Goal: Task Accomplishment & Management: Manage account settings

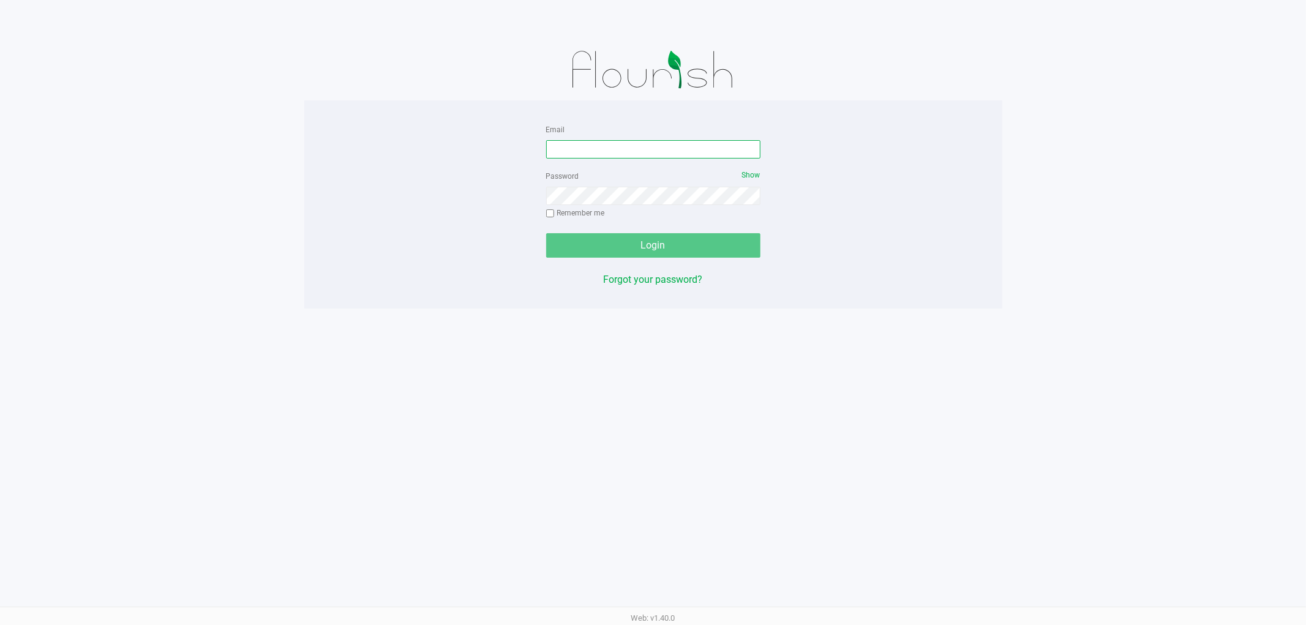
click at [577, 151] on input "Email" at bounding box center [653, 149] width 214 height 18
type input "[EMAIL_ADDRESS][DOMAIN_NAME]"
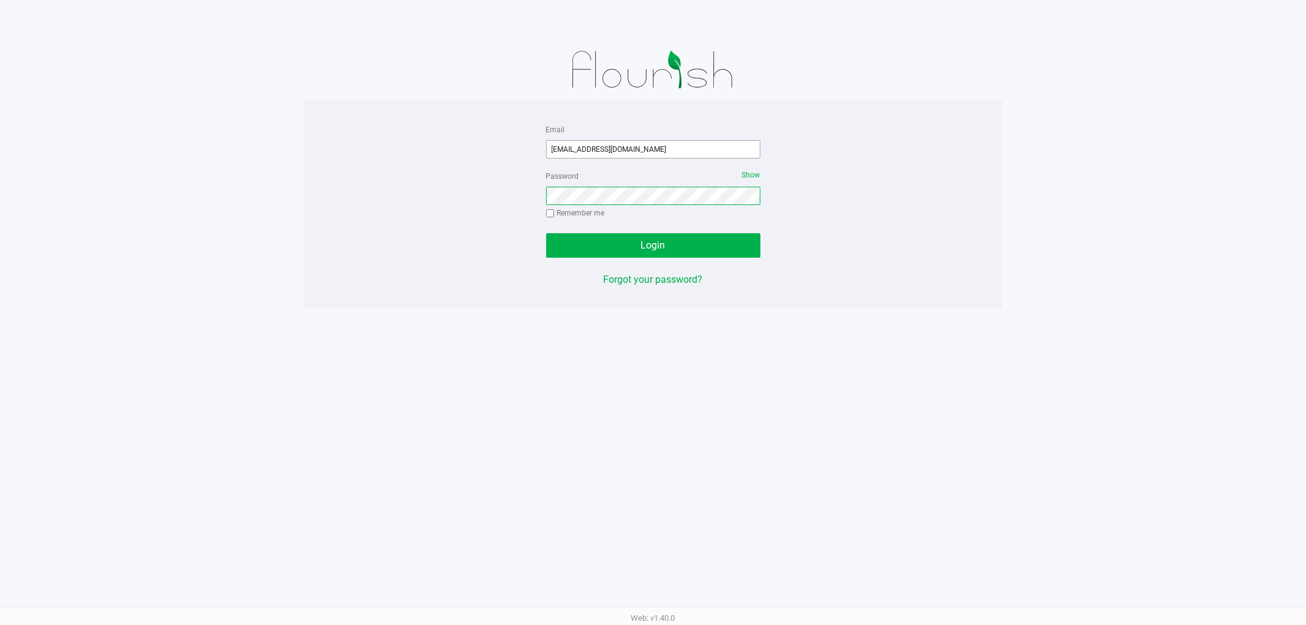
click at [546, 233] on button "Login" at bounding box center [653, 245] width 214 height 24
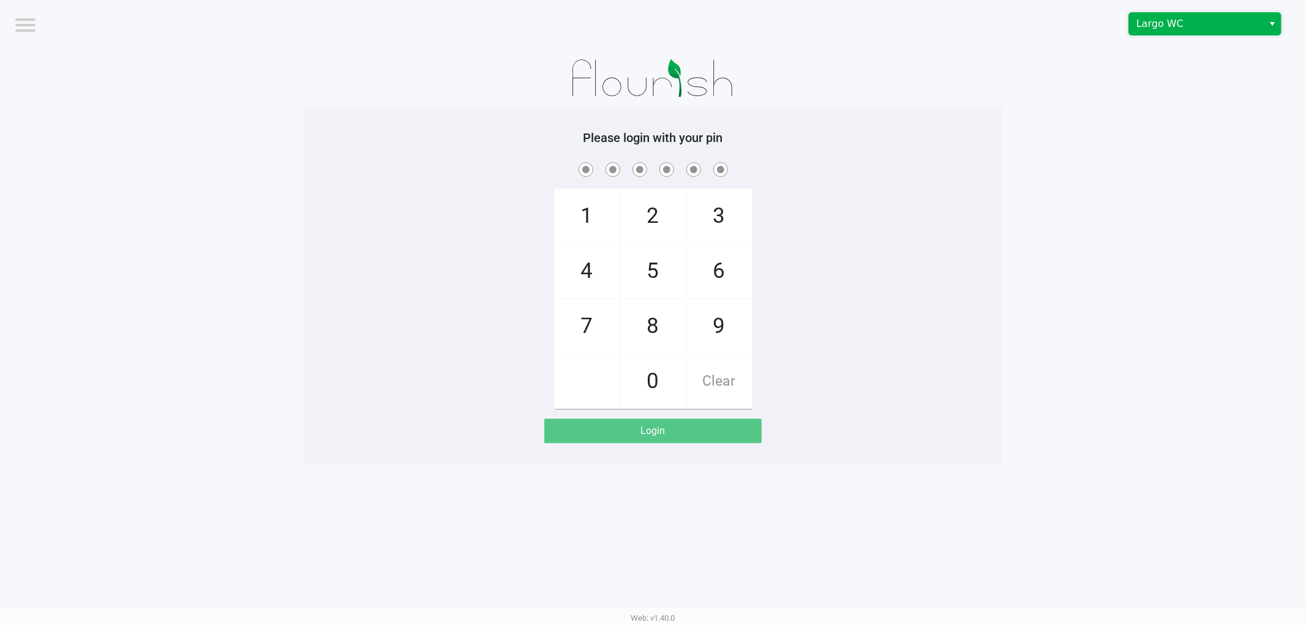
click at [1172, 20] on span "Largo WC" at bounding box center [1195, 24] width 119 height 15
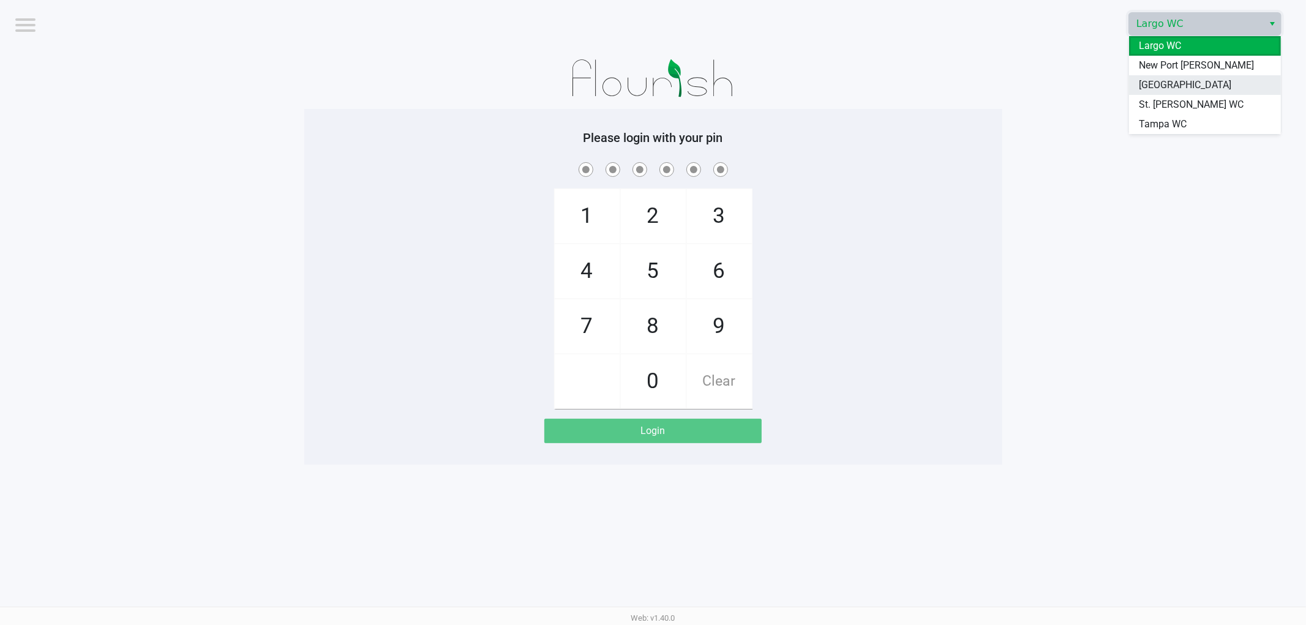
click at [1155, 89] on span "[GEOGRAPHIC_DATA]" at bounding box center [1185, 85] width 92 height 15
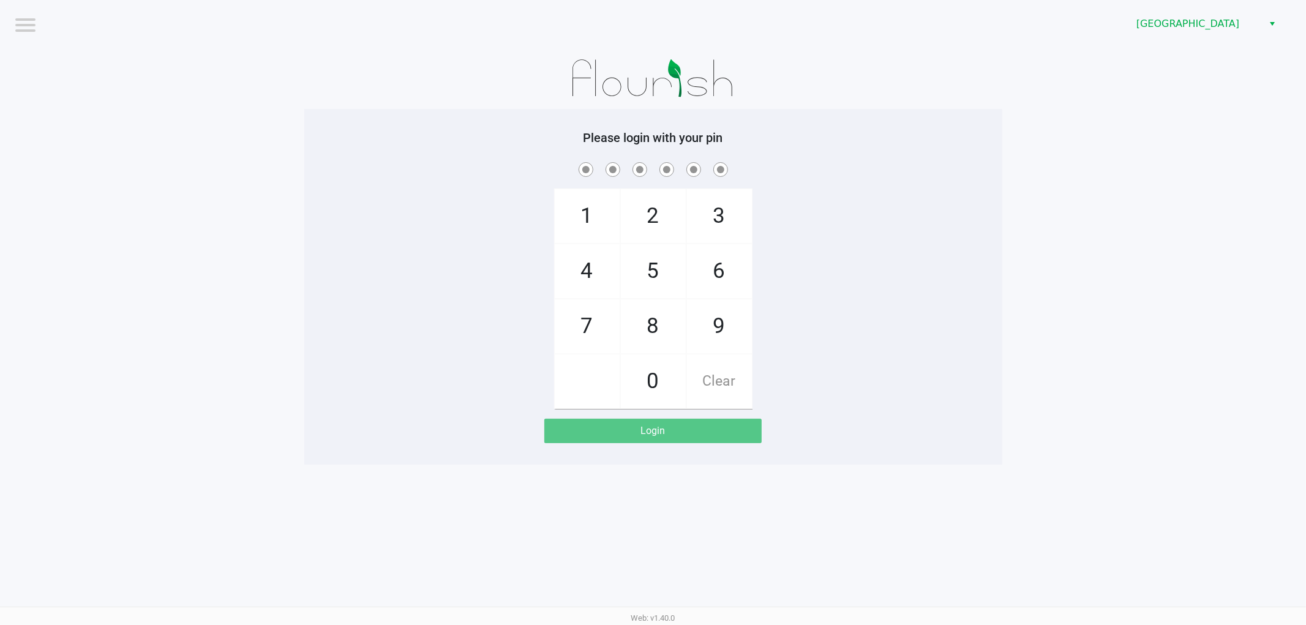
click at [851, 157] on div "Please login with your pin 1 4 7 2 5 8 0 3 6 9 Clear Login" at bounding box center [653, 286] width 698 height 313
click at [727, 338] on span "9" at bounding box center [719, 326] width 65 height 54
checkbox input "true"
click at [658, 381] on span "0" at bounding box center [653, 381] width 65 height 54
checkbox input "true"
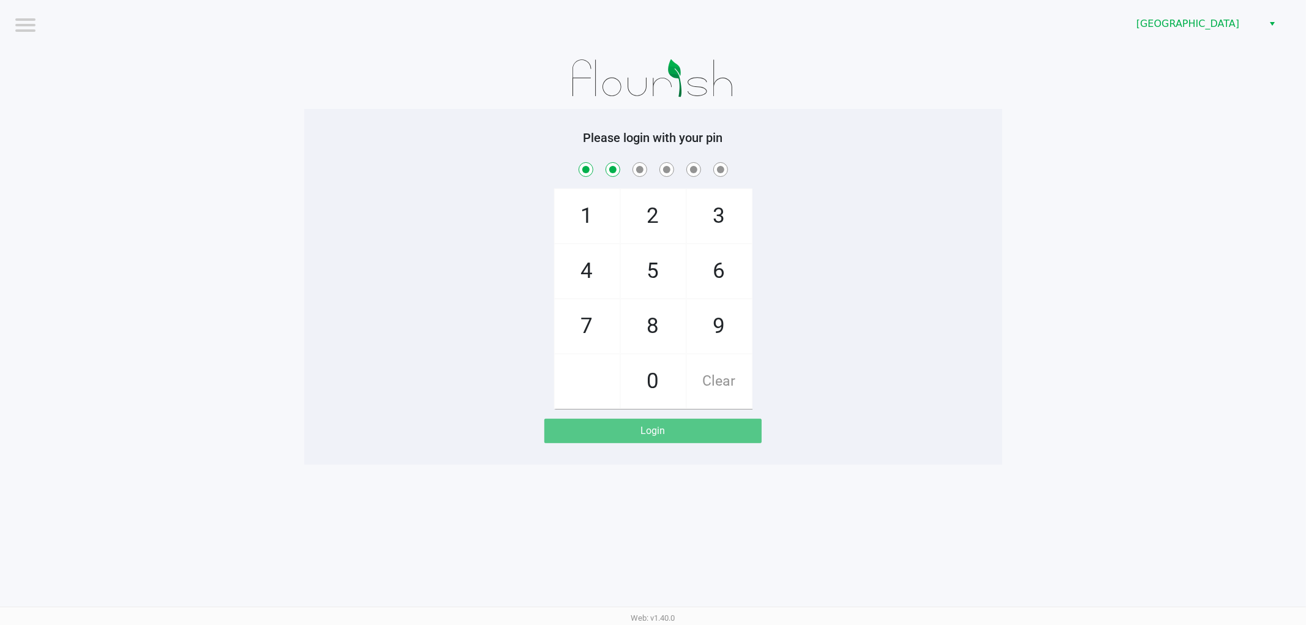
click at [670, 261] on span "5" at bounding box center [653, 271] width 65 height 54
checkbox input "true"
click at [698, 228] on span "3" at bounding box center [719, 216] width 65 height 54
checkbox input "true"
drag, startPoint x: 705, startPoint y: 320, endPoint x: 653, endPoint y: 408, distance: 102.4
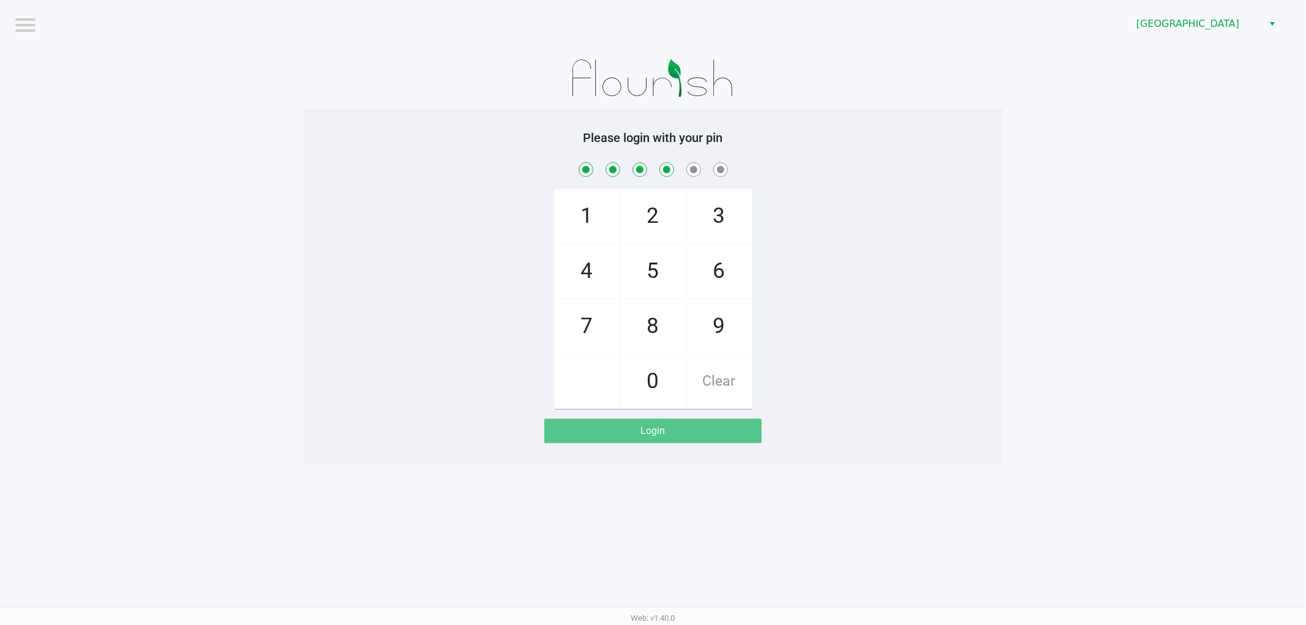
click at [705, 324] on span "9" at bounding box center [719, 326] width 65 height 54
checkbox input "true"
click at [649, 362] on span "0" at bounding box center [653, 381] width 65 height 54
checkbox input "true"
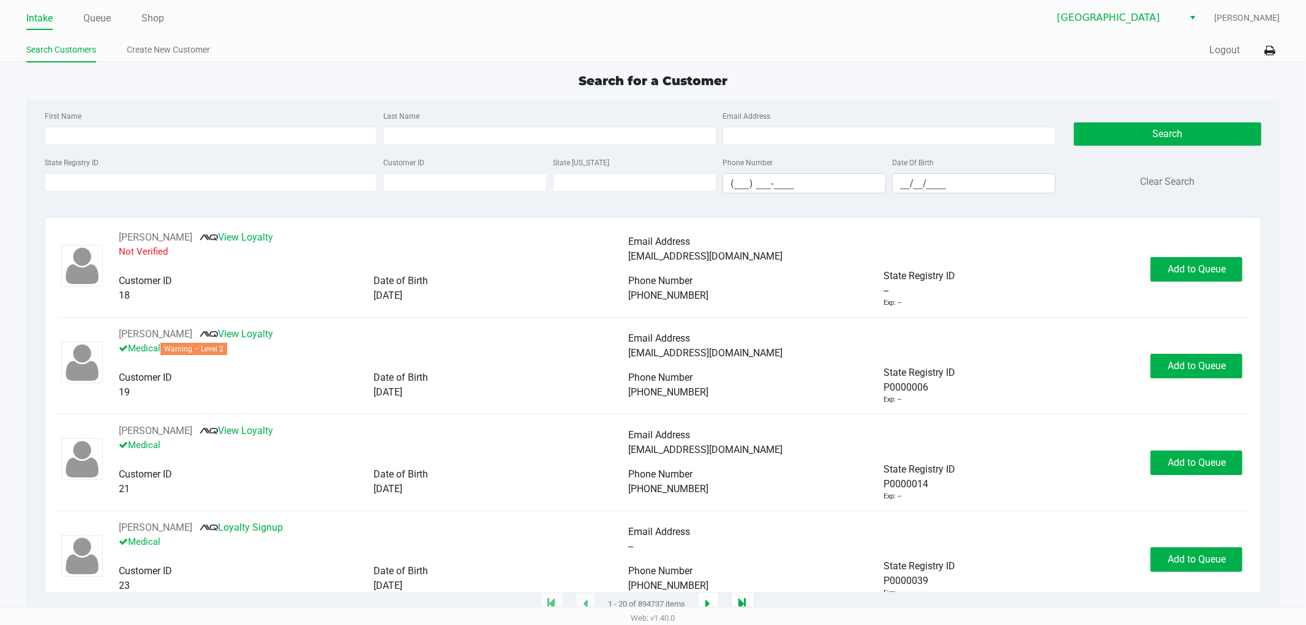
click at [384, 45] on ul "Search Customers Create New Customer" at bounding box center [339, 51] width 627 height 21
click at [401, 21] on ul "Intake Queue Shop" at bounding box center [339, 19] width 627 height 21
click at [690, 32] on div "Intake Queue Shop South Tampa WC Ada Houk Search Customers Create New Customer …" at bounding box center [653, 31] width 1306 height 62
click at [154, 16] on link "Shop" at bounding box center [152, 18] width 23 height 17
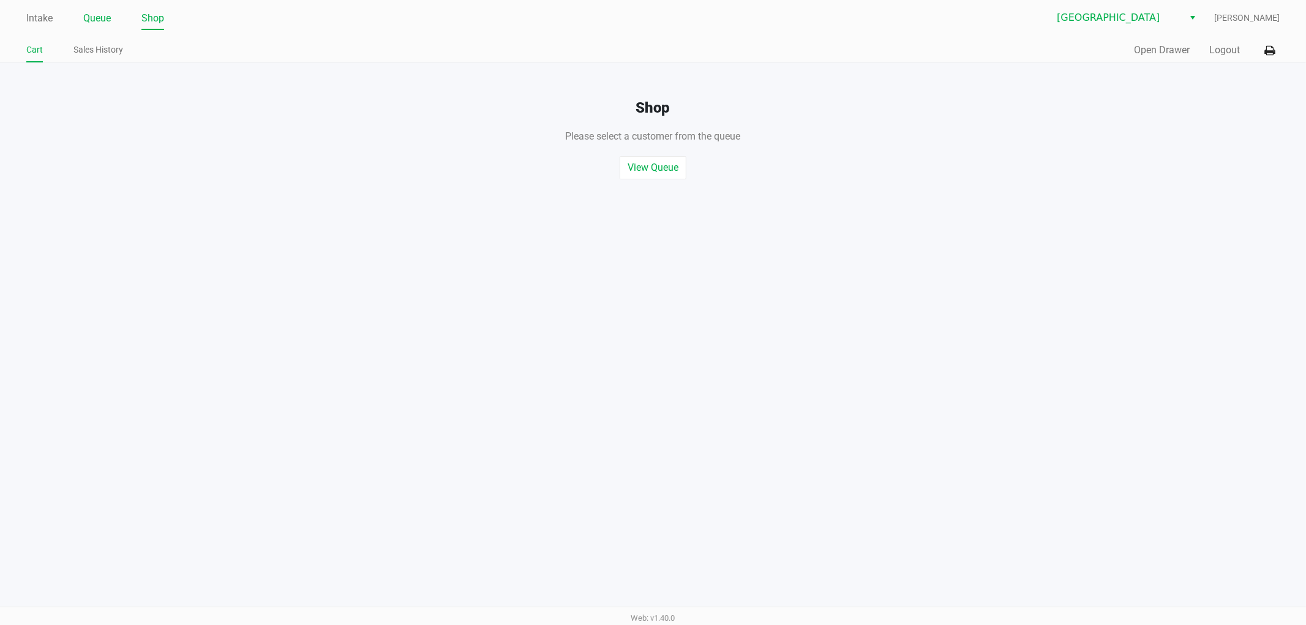
click at [110, 20] on link "Queue" at bounding box center [97, 18] width 28 height 17
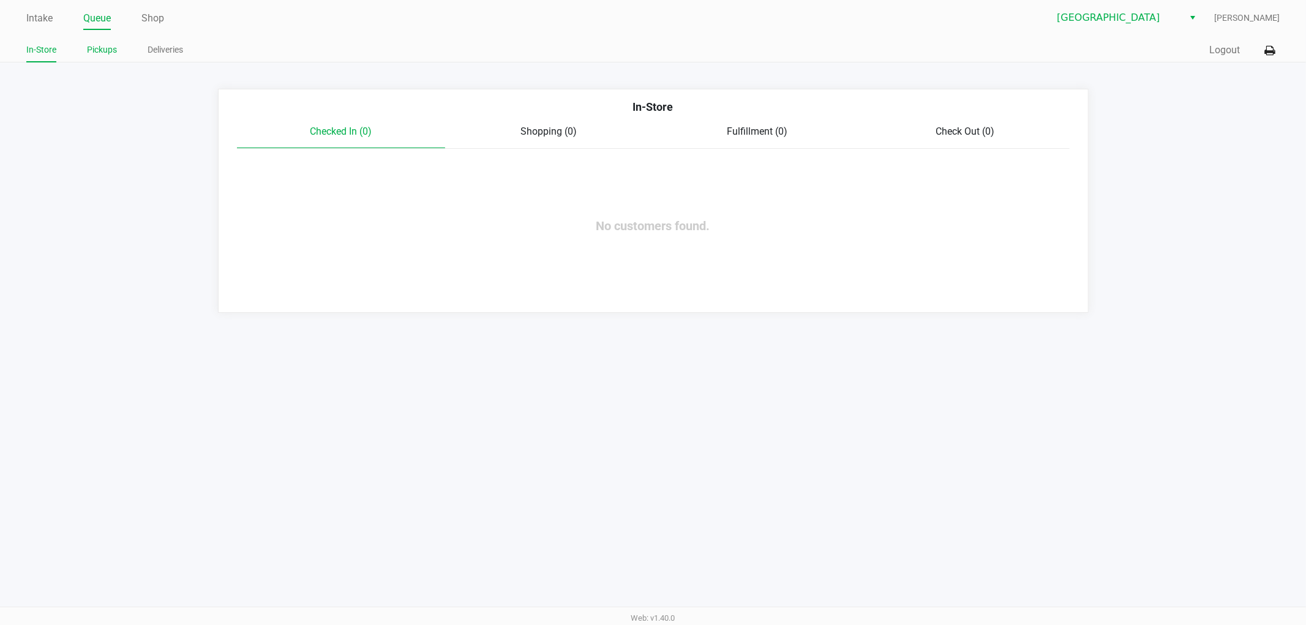
click at [107, 44] on link "Pickups" at bounding box center [102, 49] width 30 height 15
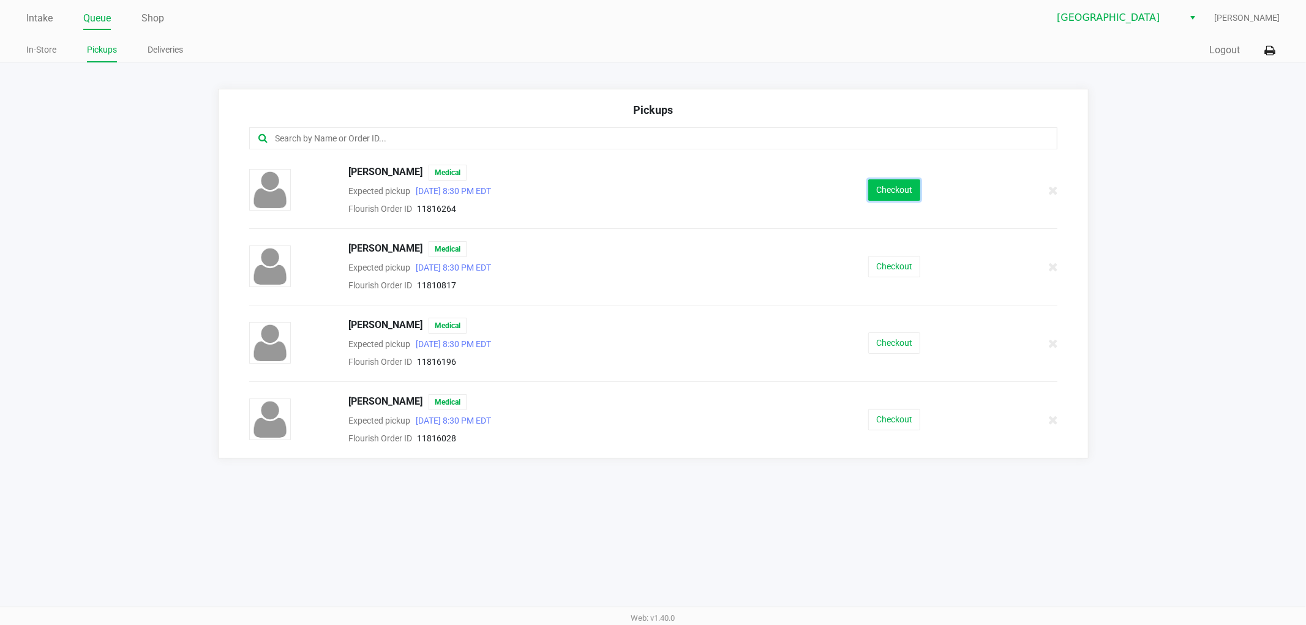
click at [885, 199] on button "Checkout" at bounding box center [894, 189] width 52 height 21
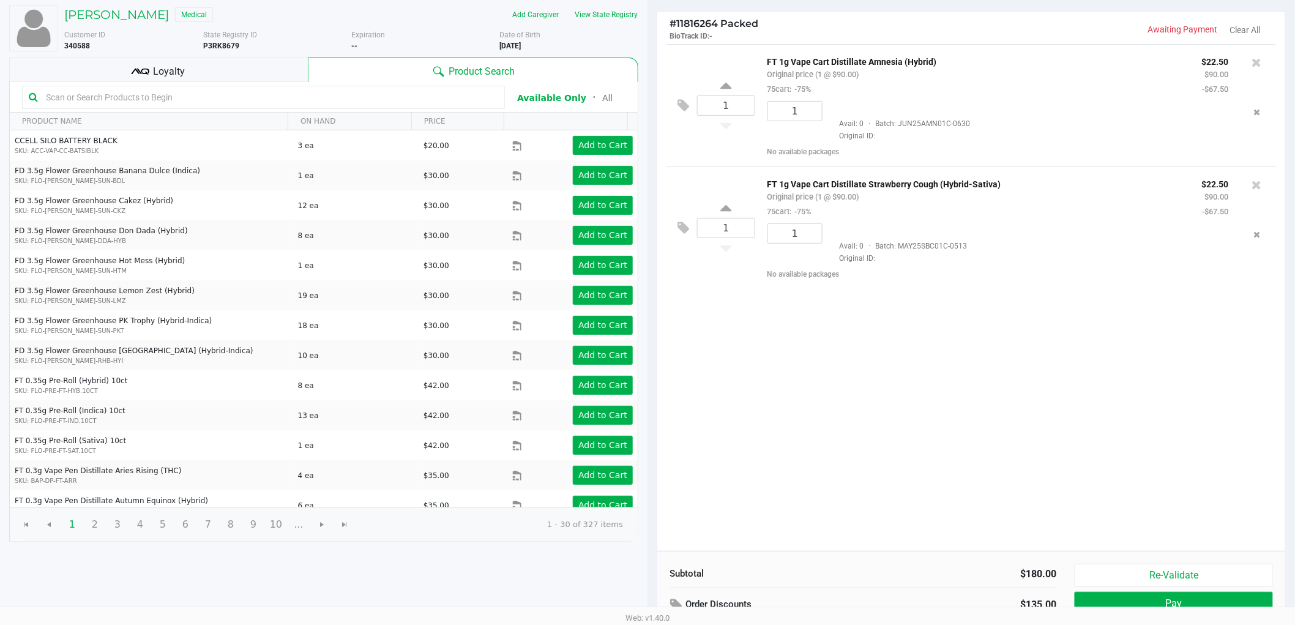
scroll to position [126, 0]
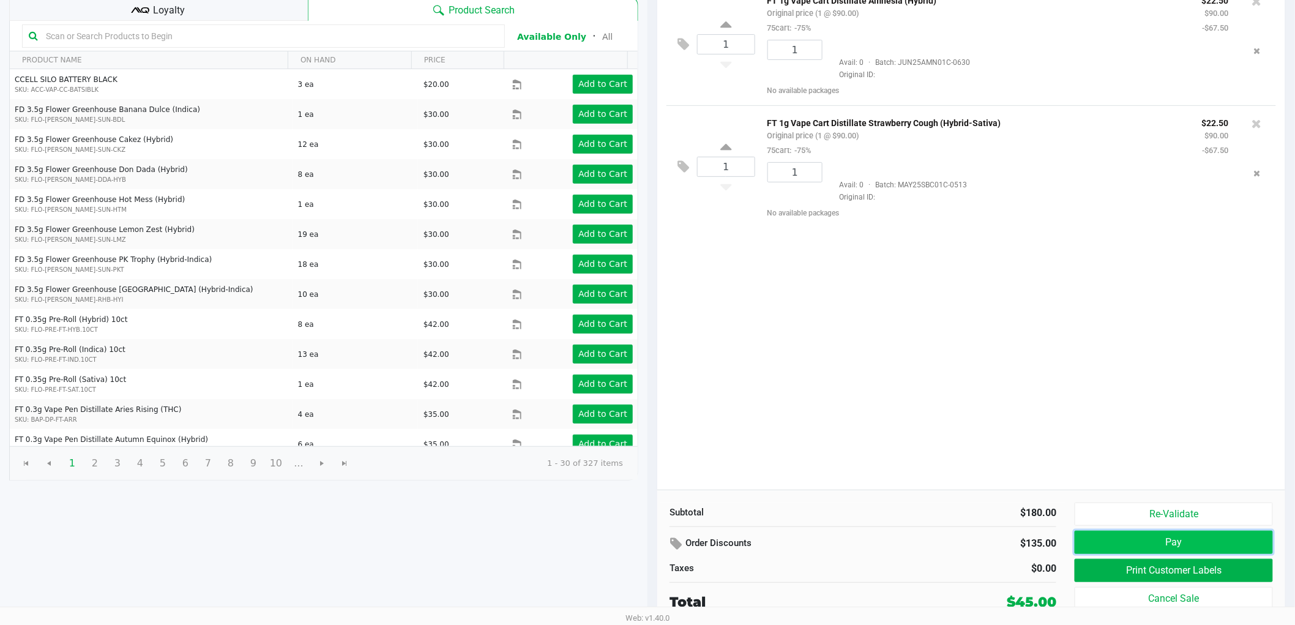
click at [1213, 536] on button "Pay" at bounding box center [1174, 542] width 198 height 23
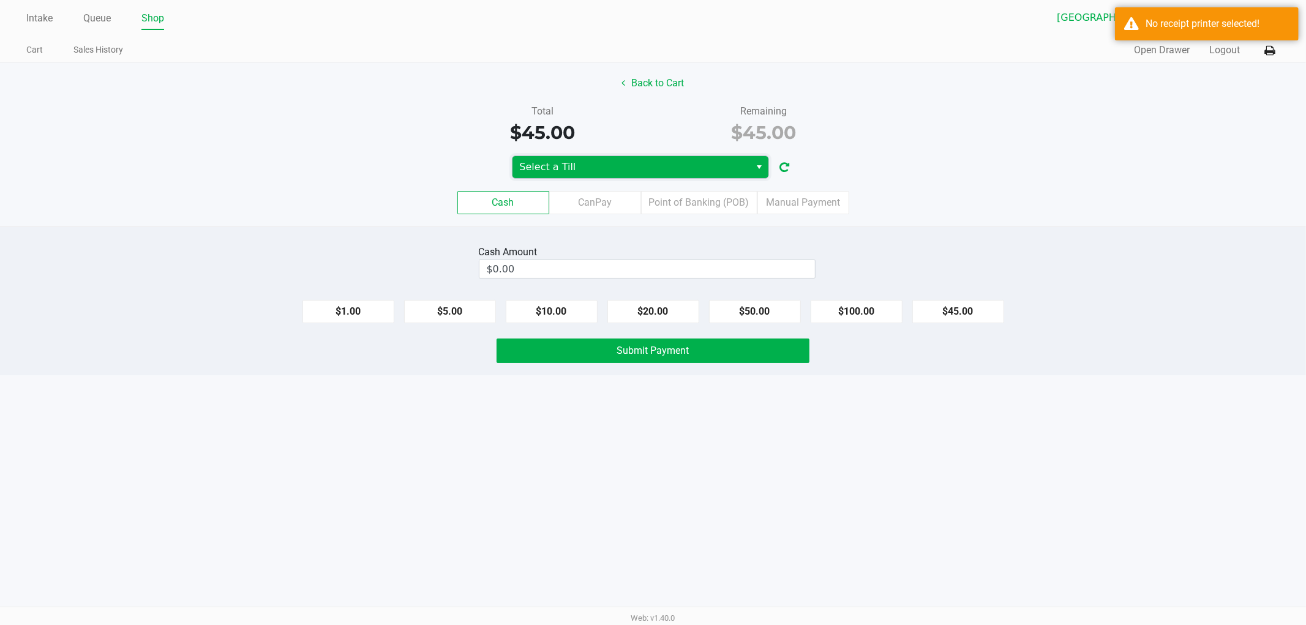
click at [637, 173] on span "Select a Till" at bounding box center [631, 167] width 223 height 15
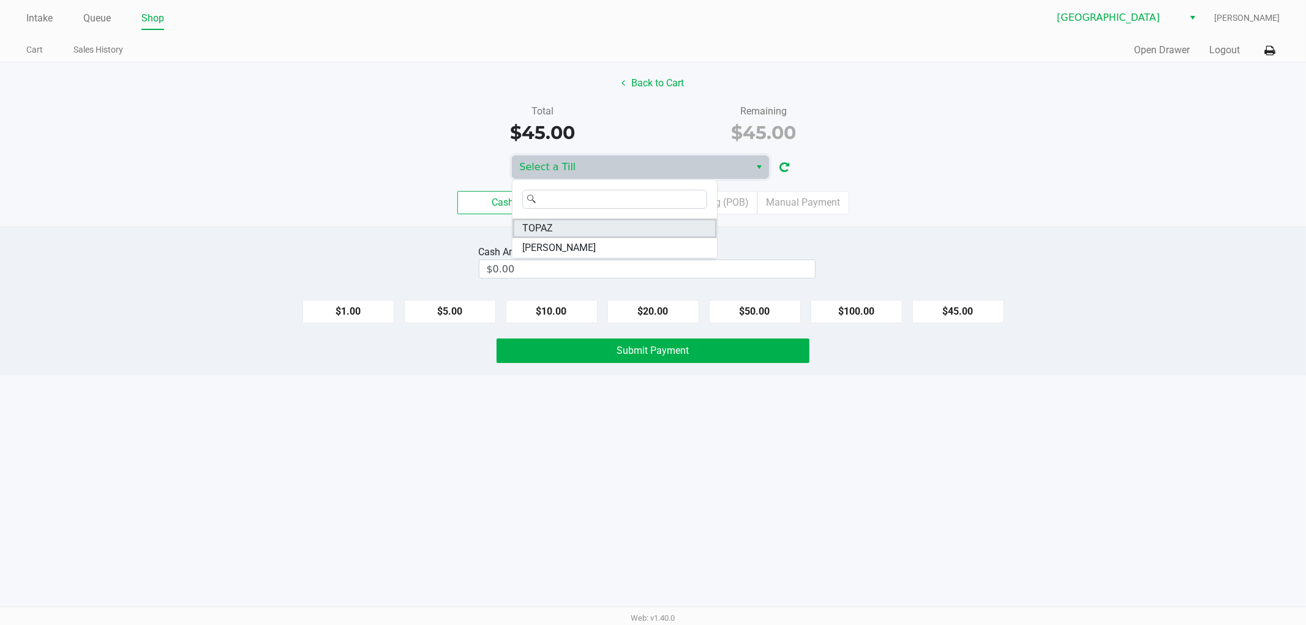
click at [575, 230] on li "TOPAZ" at bounding box center [614, 229] width 204 height 20
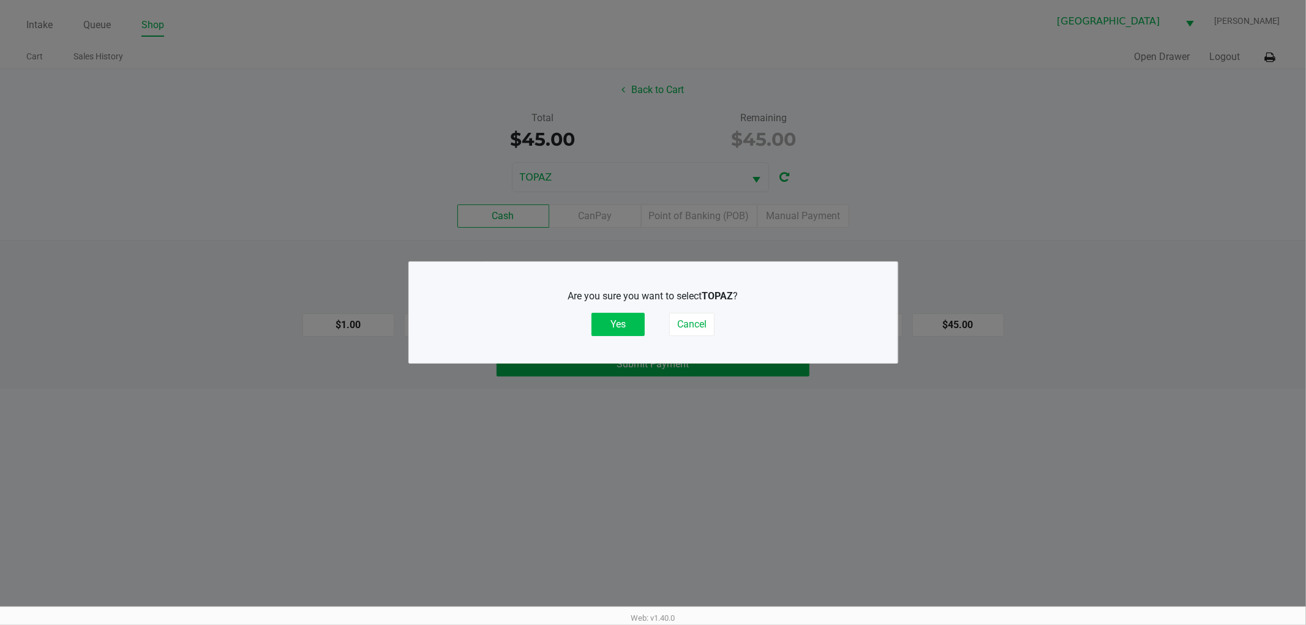
click at [610, 320] on button "Yes" at bounding box center [617, 324] width 53 height 23
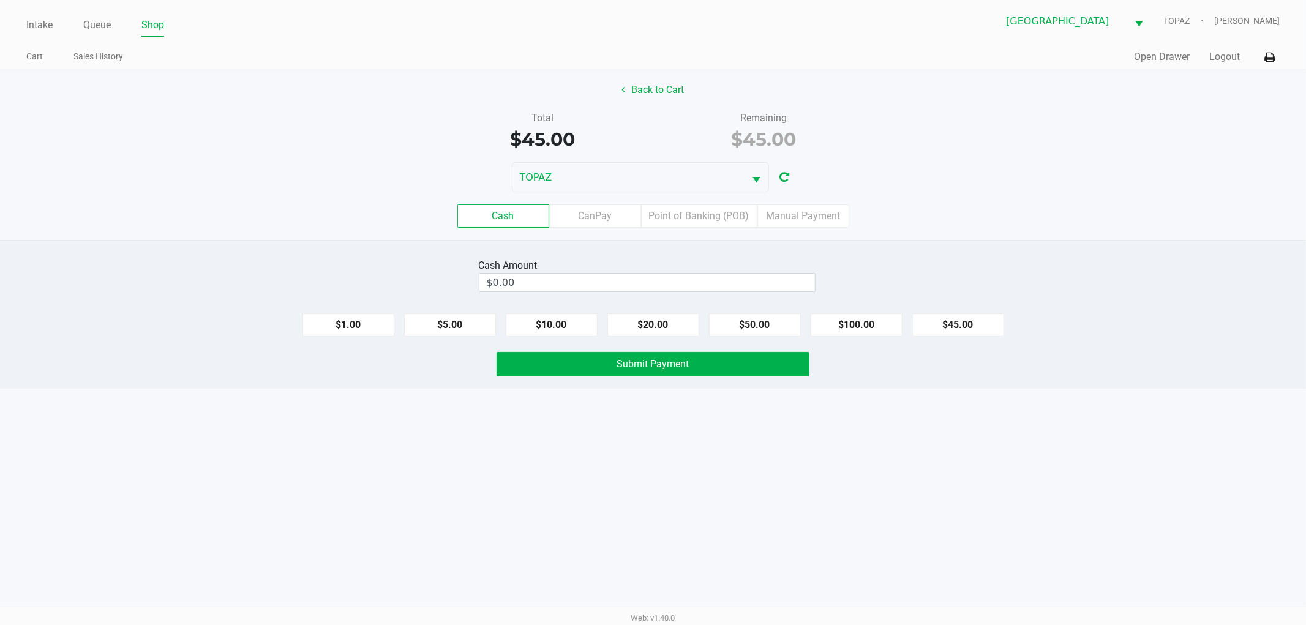
click at [1052, 170] on div "TOPAZ" at bounding box center [653, 177] width 1306 height 30
click at [1227, 67] on div "Quick Sale Open Drawer Logout" at bounding box center [966, 57] width 627 height 23
click at [1228, 63] on button "Logout" at bounding box center [1224, 57] width 31 height 15
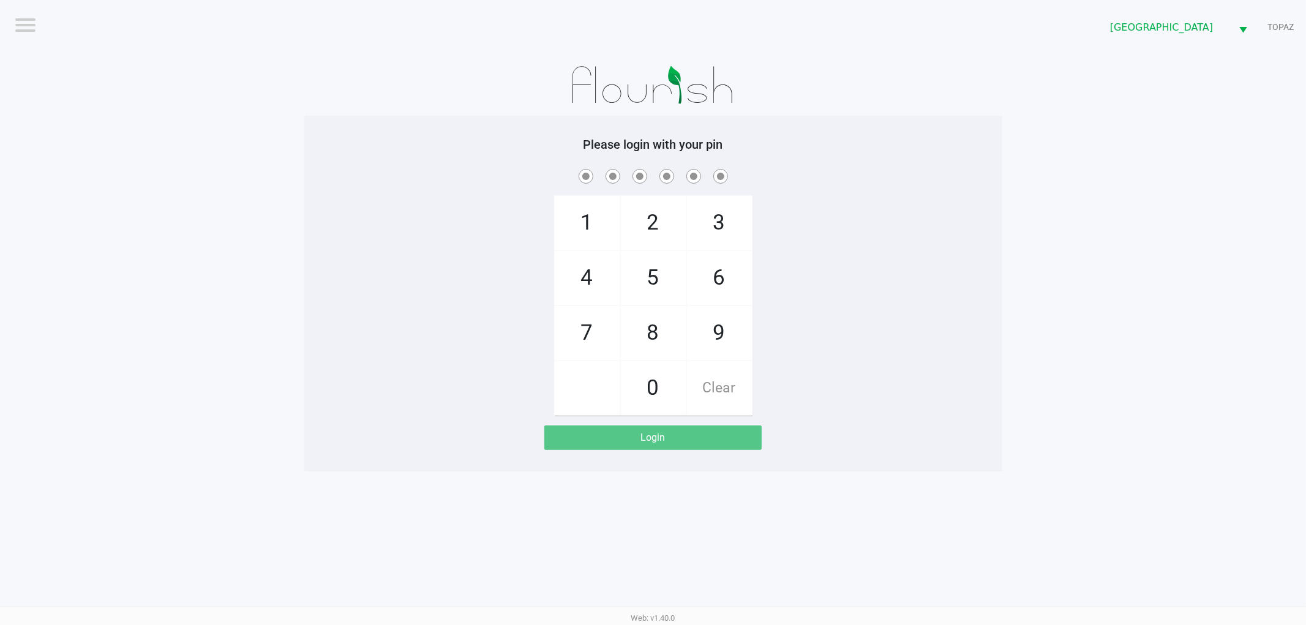
click at [1194, 190] on app-pos-login-wrapper "Logout South Tampa WC TOPAZ Please login with your pin 1 4 7 2 5 8 0 3 6 9 Clea…" at bounding box center [653, 235] width 1306 height 471
click at [984, 315] on div "1 4 7 2 5 8 0 3 6 9 Clear" at bounding box center [653, 290] width 698 height 249
click at [405, 208] on div "1 4 7 2 5 8 0 3 6 9 Clear" at bounding box center [653, 290] width 698 height 249
click at [875, 539] on div "Logout South Tampa WC TOPAZ Please login with your pin 1 4 7 2 5 8 0 3 6 9 Clea…" at bounding box center [653, 312] width 1306 height 625
click at [997, 196] on div "1 4 7 2 5 8 0 3 6 9 Clear" at bounding box center [653, 290] width 698 height 249
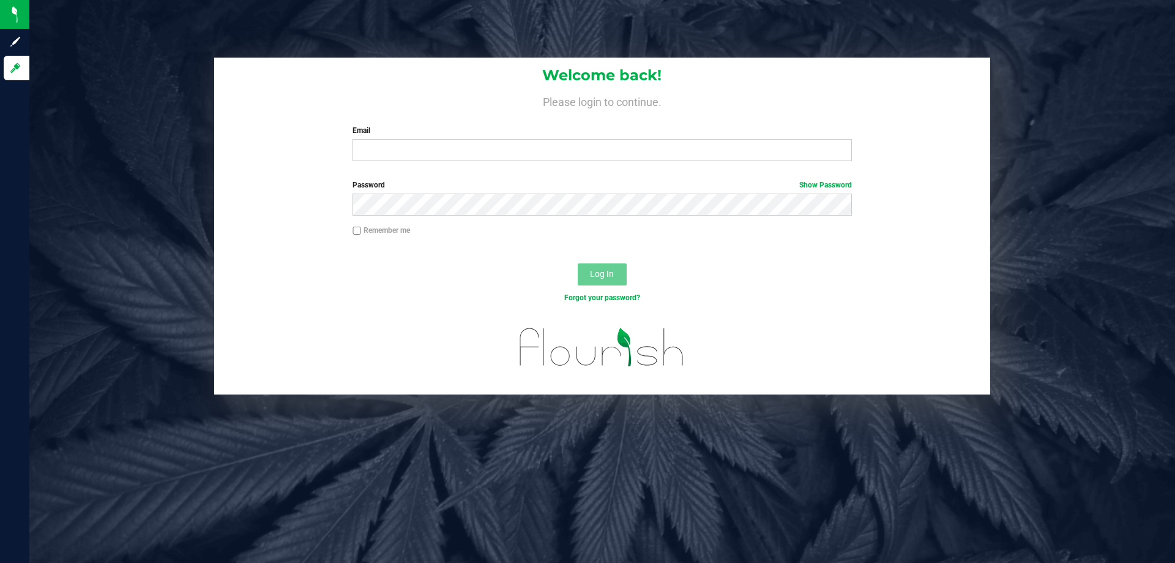
click at [366, 479] on div "Welcome back! Please login to continue. Email Required Please format your email…" at bounding box center [602, 281] width 1146 height 563
click at [420, 446] on div "Welcome back! Please login to continue. Email Required Please format your email…" at bounding box center [602, 281] width 1146 height 563
click at [651, 122] on div "Welcome back! Please login to continue. Email Required Please format your email…" at bounding box center [602, 114] width 776 height 113
click at [378, 154] on input "Email" at bounding box center [602, 150] width 499 height 22
type input "[EMAIL_ADDRESS][DOMAIN_NAME]"
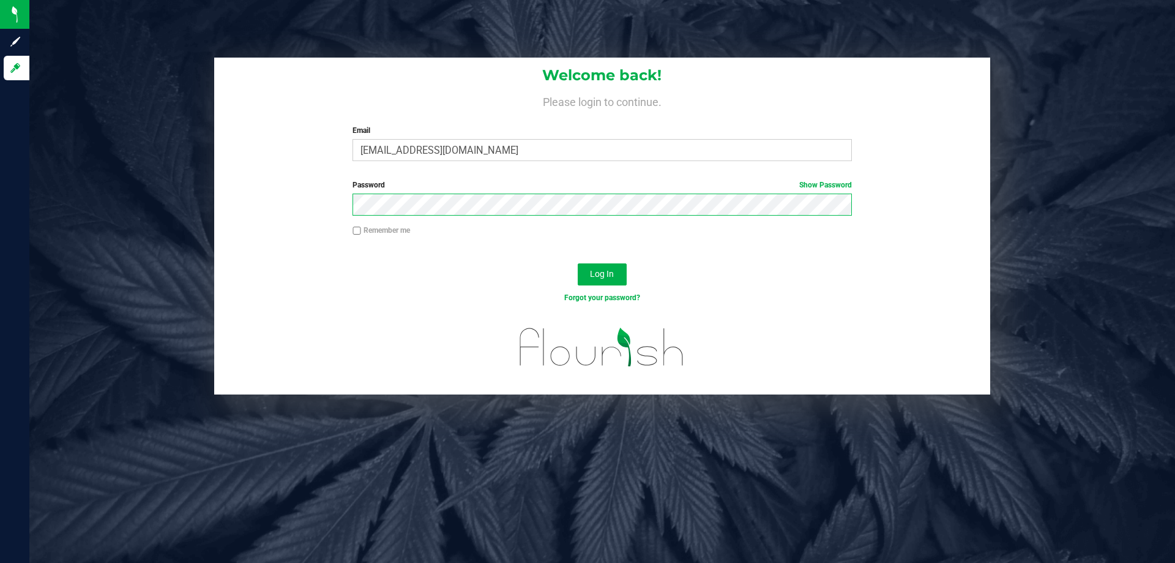
click at [578, 263] on button "Log In" at bounding box center [602, 274] width 49 height 22
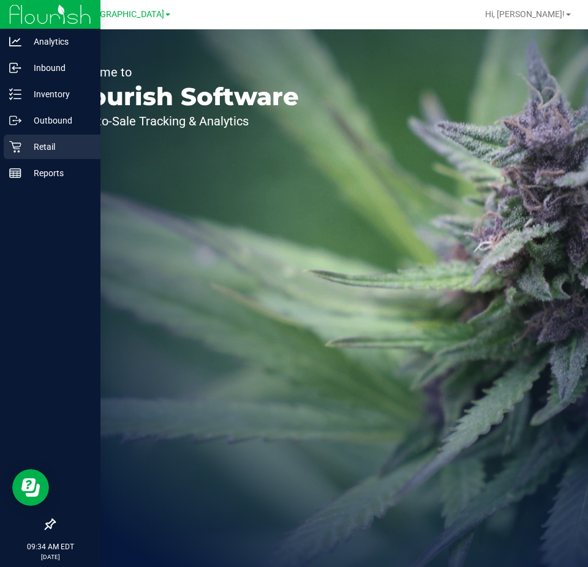
click at [4, 144] on div "Retail" at bounding box center [52, 147] width 97 height 24
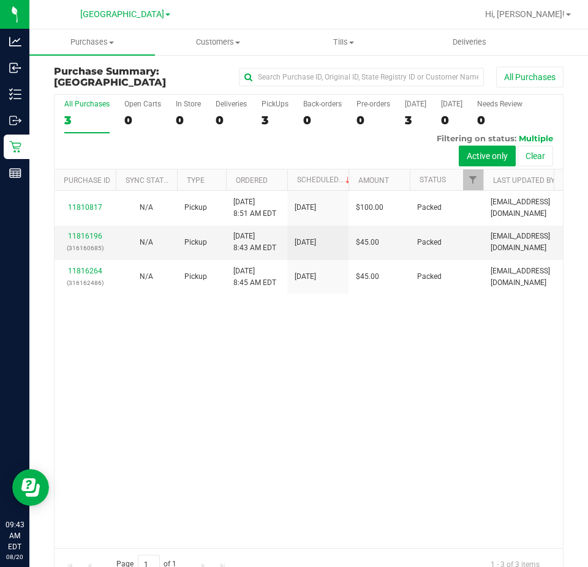
click at [370, 457] on div "11810817 N/A Pickup [DATE] 8:51 AM EDT 8/20/2025 $100.00 Packed [EMAIL_ADDRESS]…" at bounding box center [308, 369] width 508 height 357
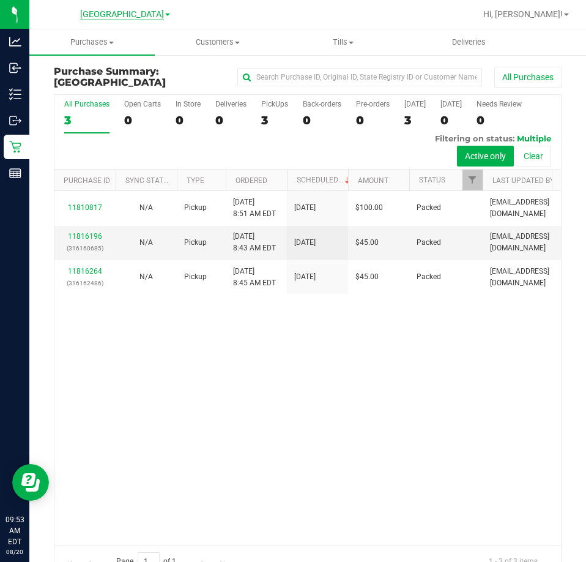
click at [148, 11] on span "[GEOGRAPHIC_DATA]" at bounding box center [122, 14] width 84 height 11
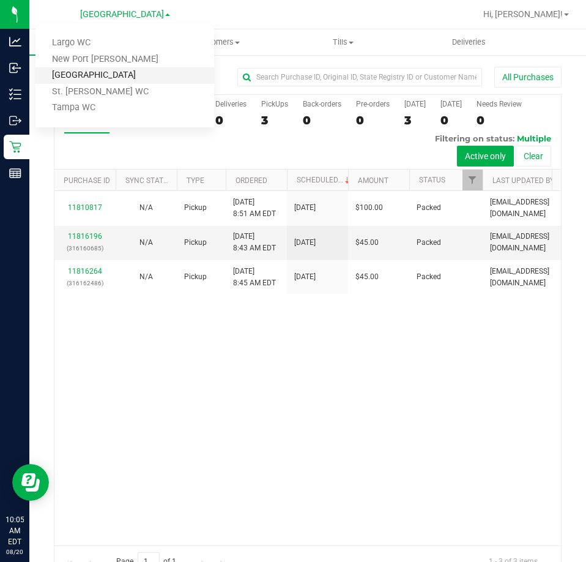
click at [150, 76] on link "[GEOGRAPHIC_DATA]" at bounding box center [125, 75] width 179 height 17
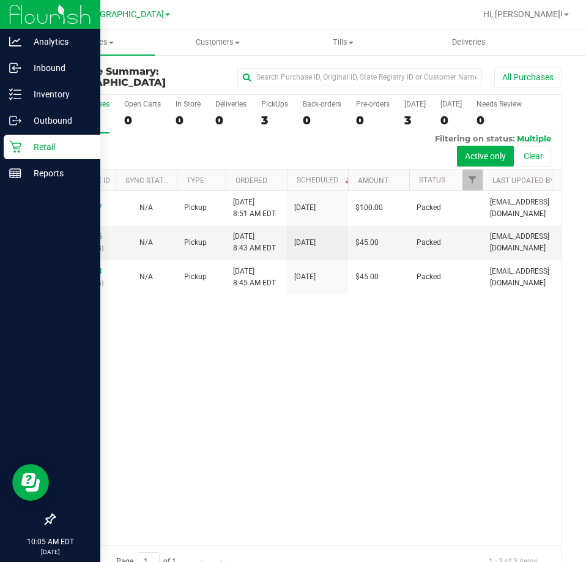
click at [23, 149] on p "Retail" at bounding box center [57, 147] width 73 height 15
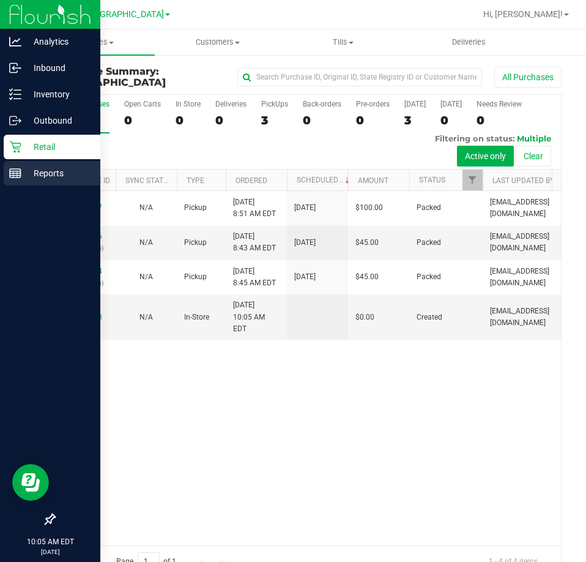
click at [65, 168] on p "Reports" at bounding box center [57, 173] width 73 height 15
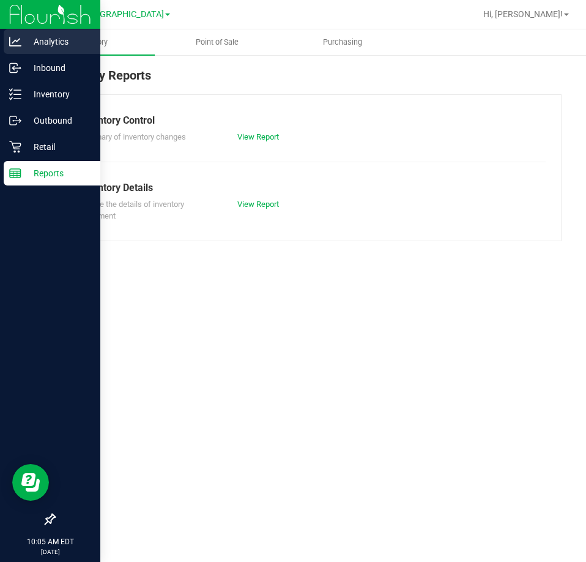
click at [15, 44] on icon at bounding box center [15, 42] width 12 height 12
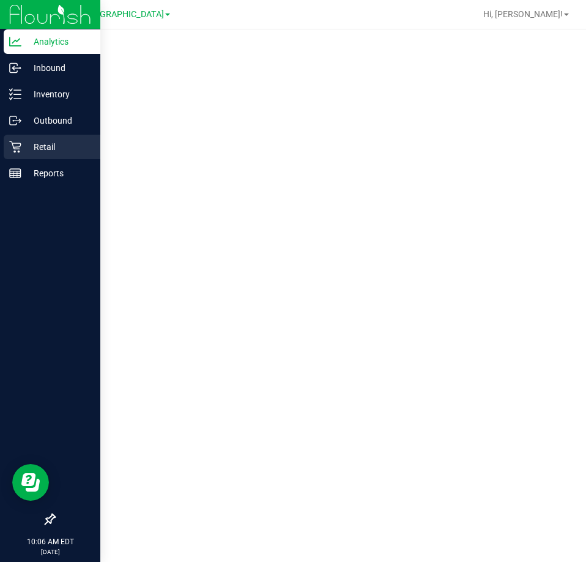
click at [33, 155] on div "Retail" at bounding box center [52, 147] width 97 height 24
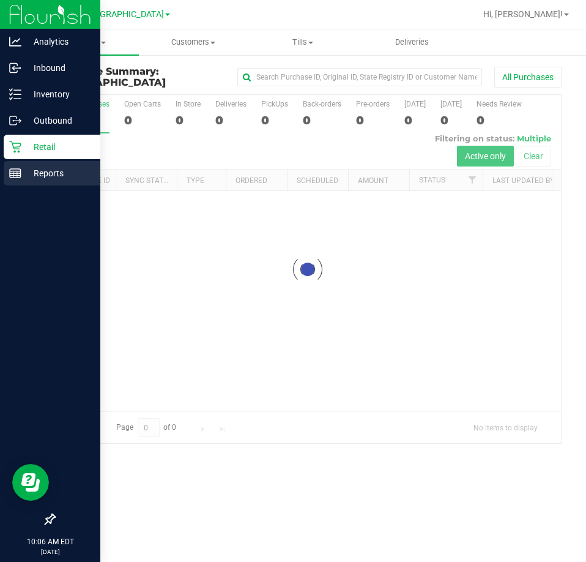
click at [33, 170] on p "Reports" at bounding box center [57, 173] width 73 height 15
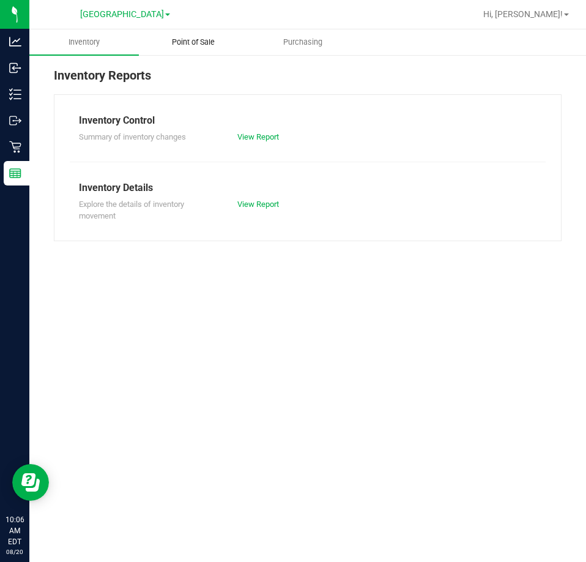
click at [206, 35] on uib-tab-heading "Point of Sale" at bounding box center [194, 42] width 108 height 24
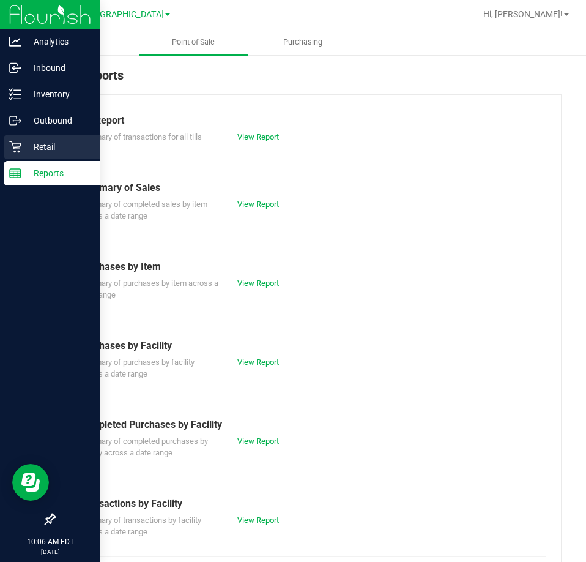
click at [28, 141] on p "Retail" at bounding box center [57, 147] width 73 height 15
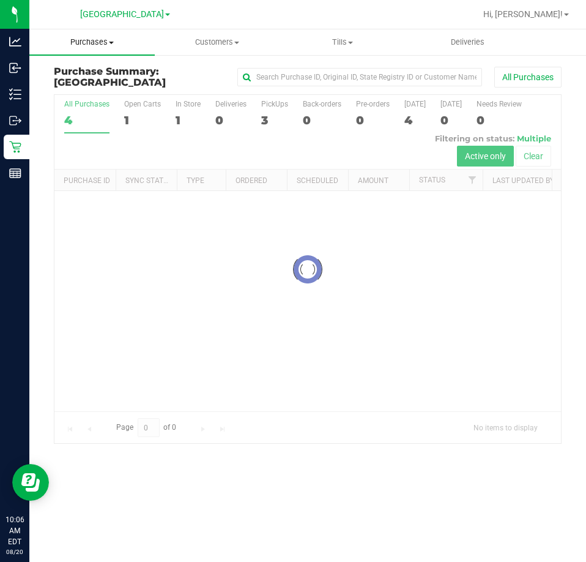
click at [99, 47] on span "Purchases" at bounding box center [91, 42] width 125 height 11
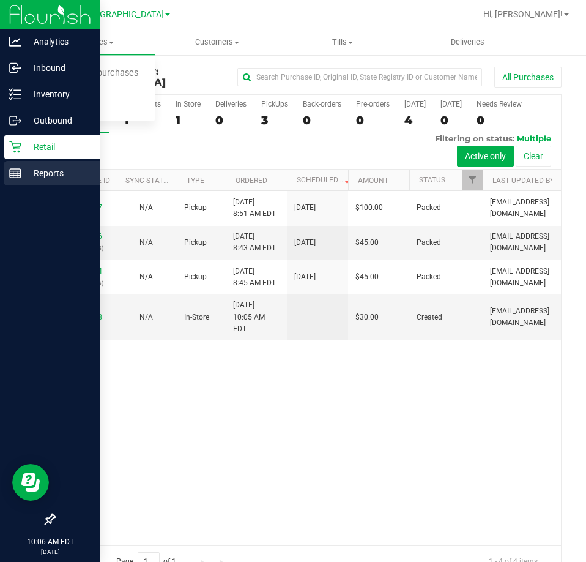
click at [7, 179] on div "Reports" at bounding box center [52, 173] width 97 height 24
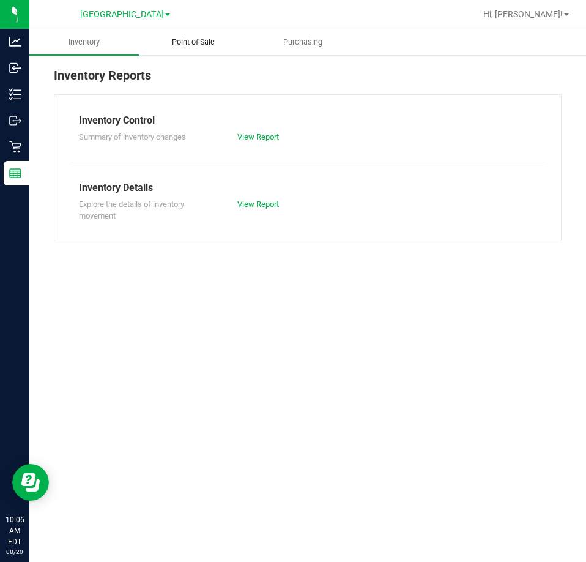
click at [183, 47] on span "Point of Sale" at bounding box center [193, 42] width 76 height 11
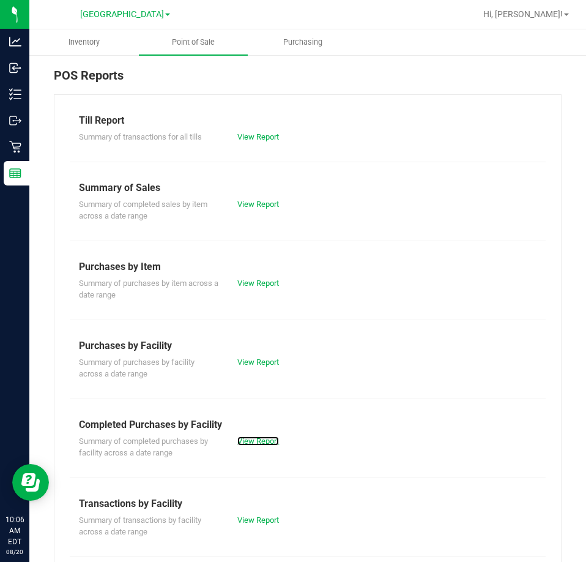
click at [235, 446] on div "View Report" at bounding box center [268, 441] width 80 height 12
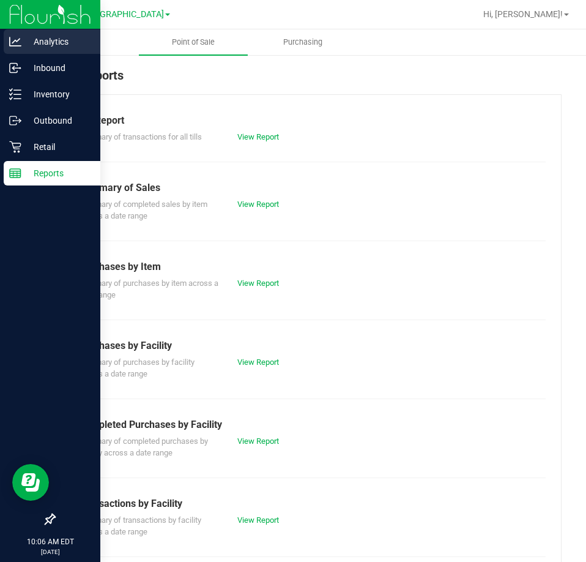
click at [11, 45] on icon at bounding box center [15, 41] width 12 height 9
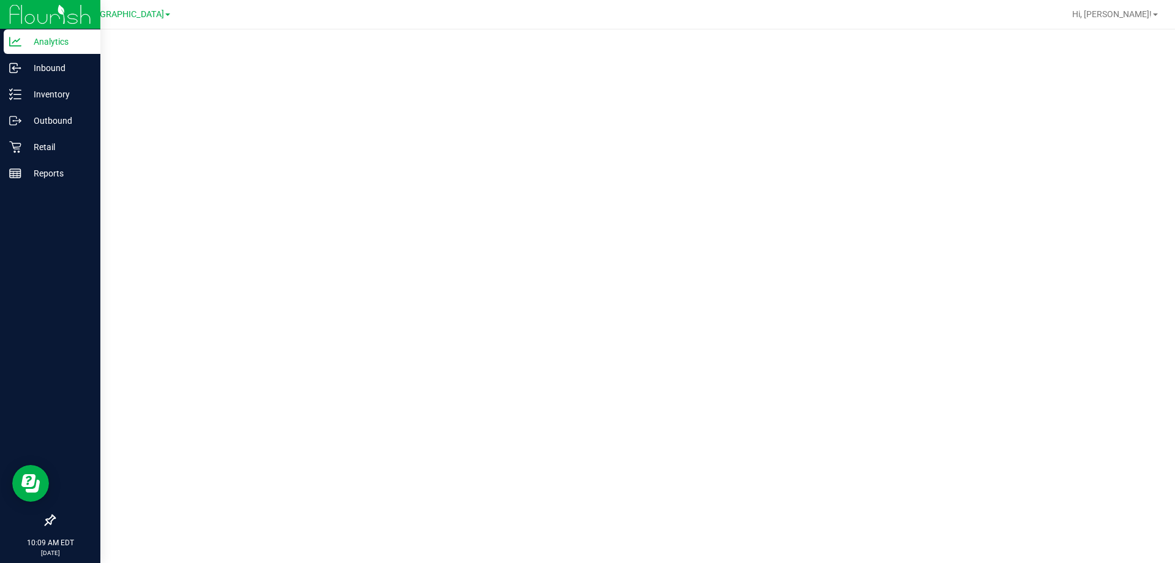
click at [19, 37] on icon at bounding box center [15, 42] width 12 height 12
click at [53, 150] on p "Retail" at bounding box center [57, 147] width 73 height 15
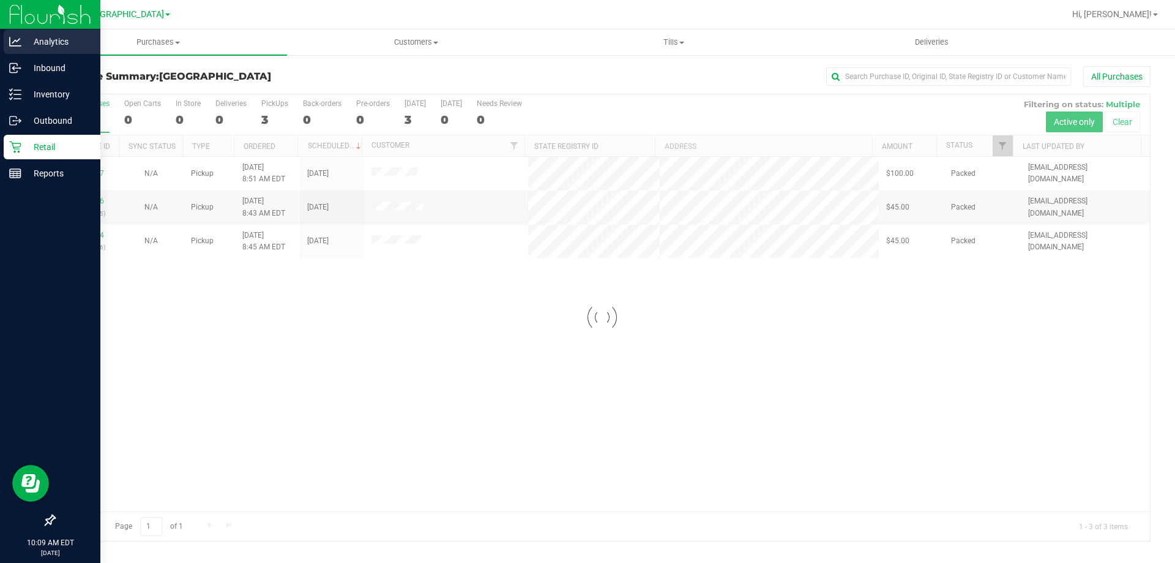
click at [18, 40] on icon at bounding box center [15, 41] width 12 height 9
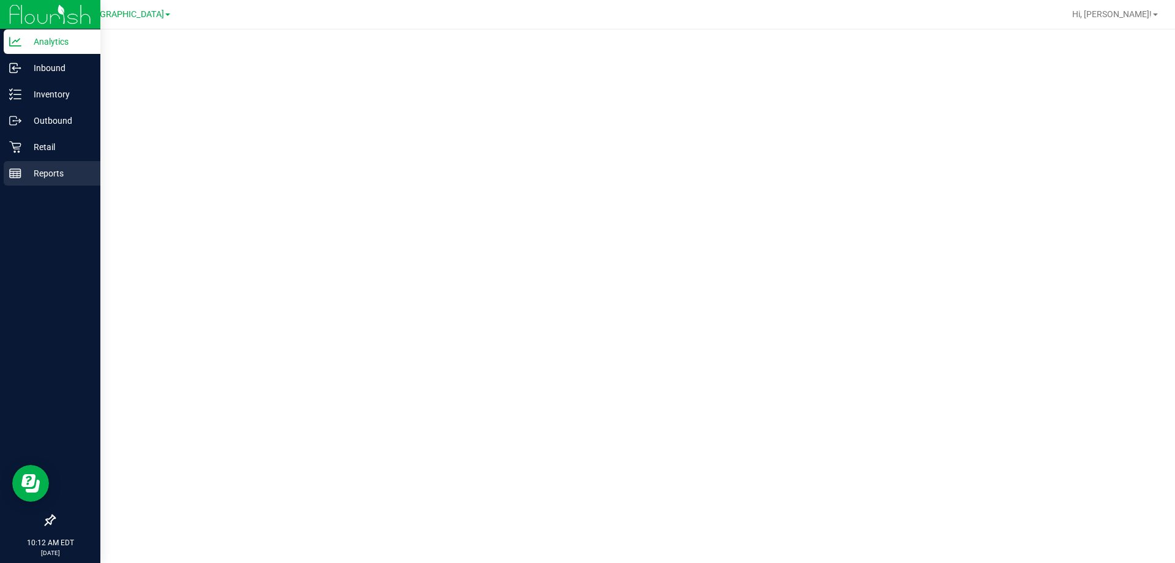
click at [59, 183] on div "Reports" at bounding box center [52, 173] width 97 height 24
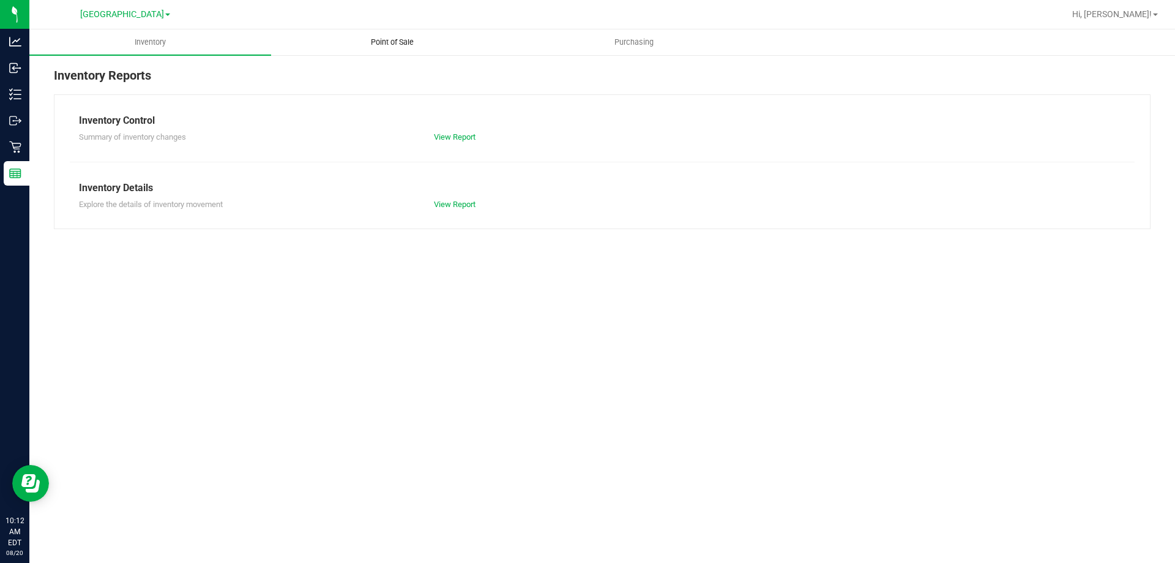
click at [376, 45] on span "Point of Sale" at bounding box center [392, 42] width 76 height 11
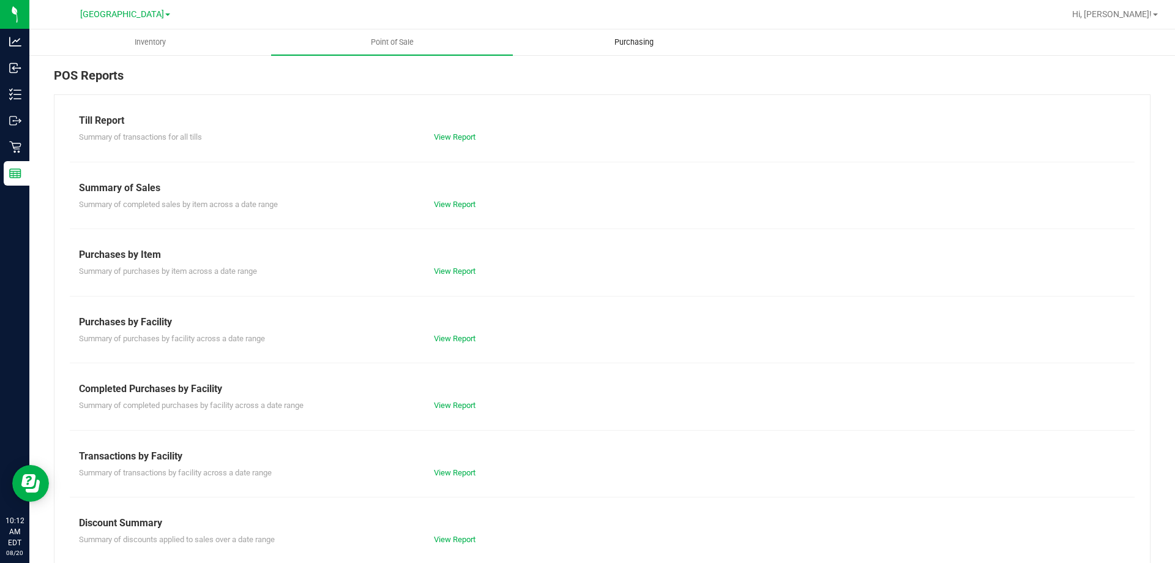
click at [609, 42] on span "Purchasing" at bounding box center [634, 42] width 72 height 11
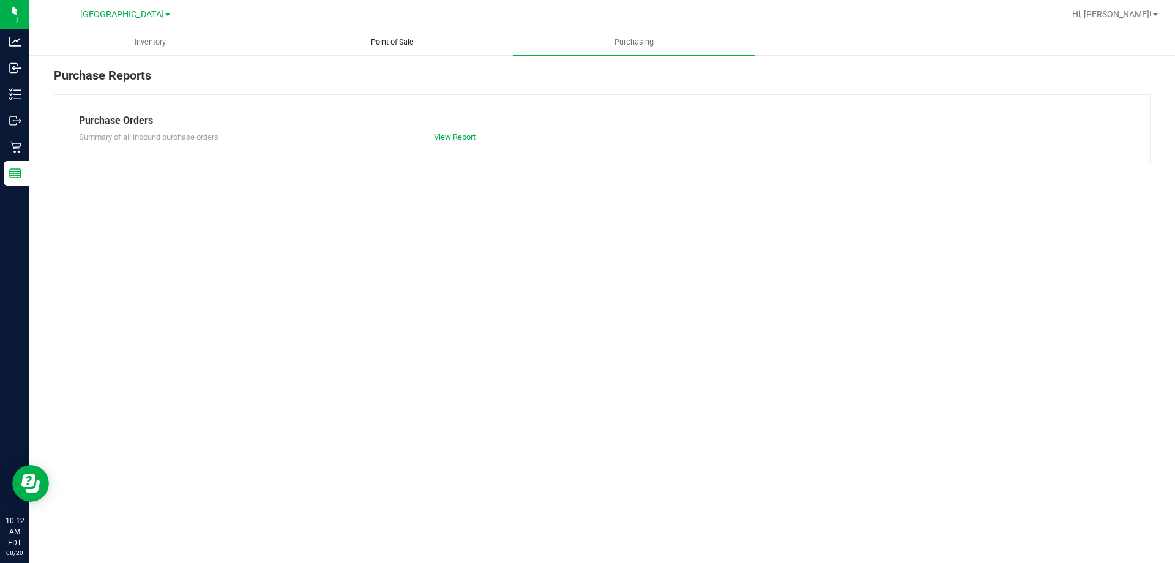
click at [423, 42] on span "Point of Sale" at bounding box center [392, 42] width 76 height 11
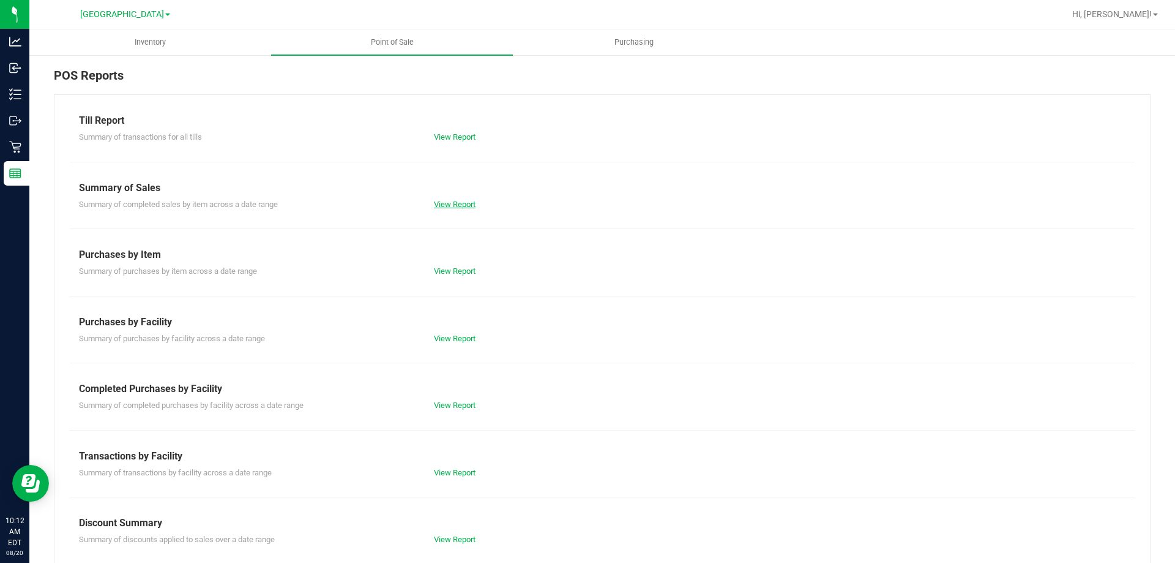
click at [465, 206] on link "View Report" at bounding box center [455, 204] width 42 height 9
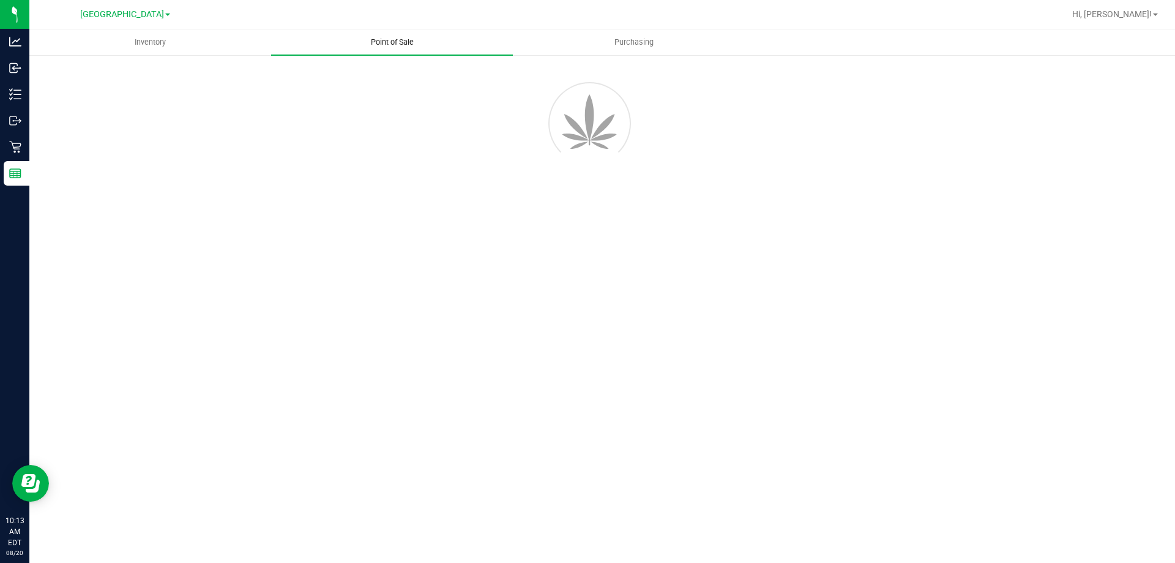
click at [398, 40] on span "Point of Sale" at bounding box center [392, 42] width 76 height 11
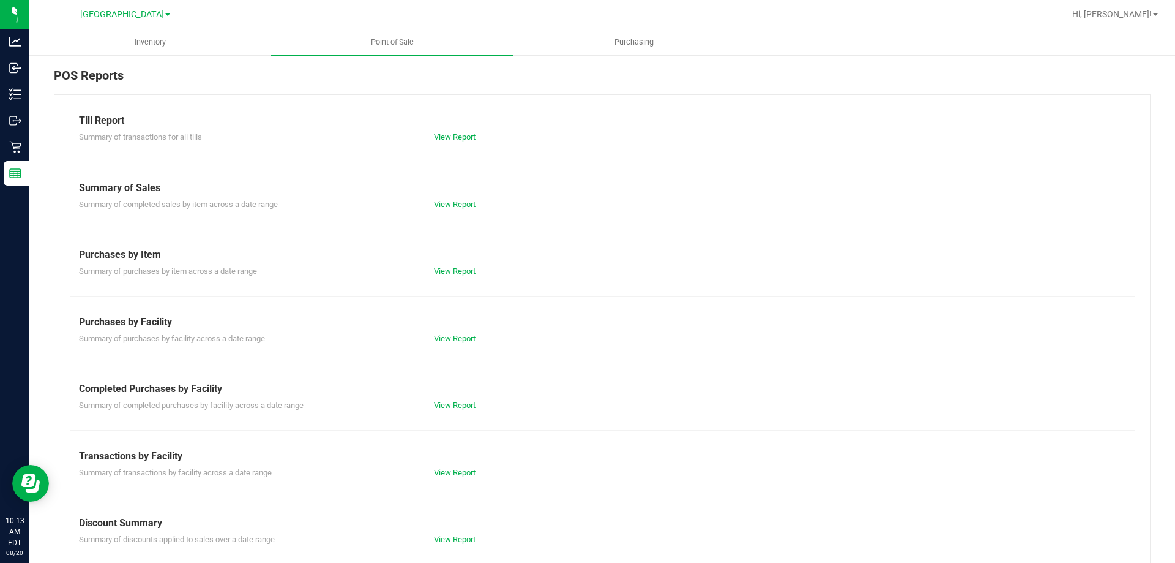
click at [447, 341] on link "View Report" at bounding box center [455, 338] width 42 height 9
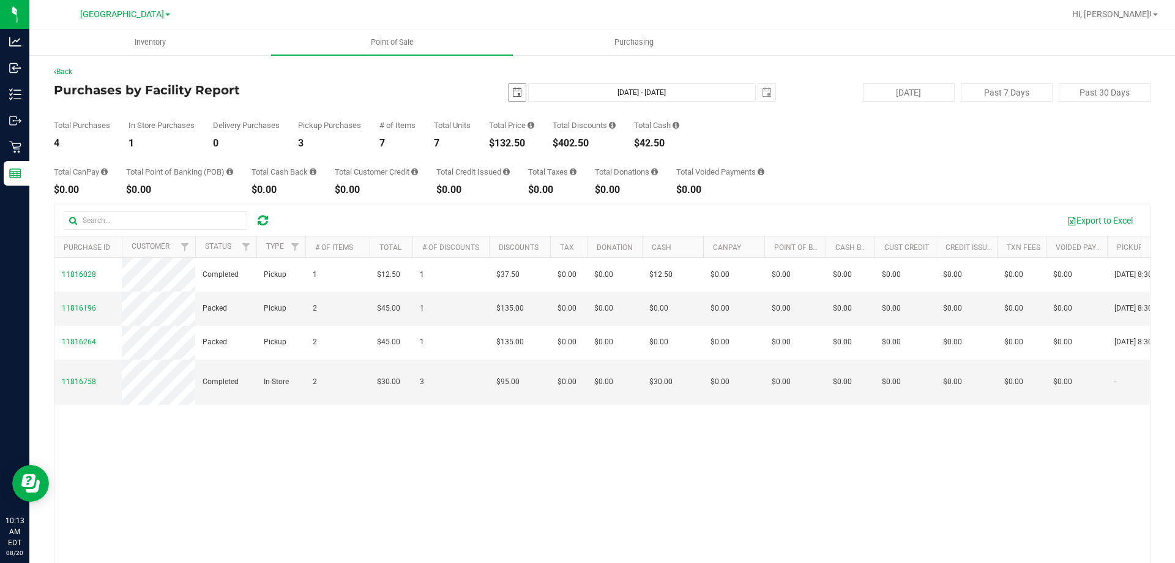
click at [511, 100] on span "select" at bounding box center [517, 92] width 17 height 17
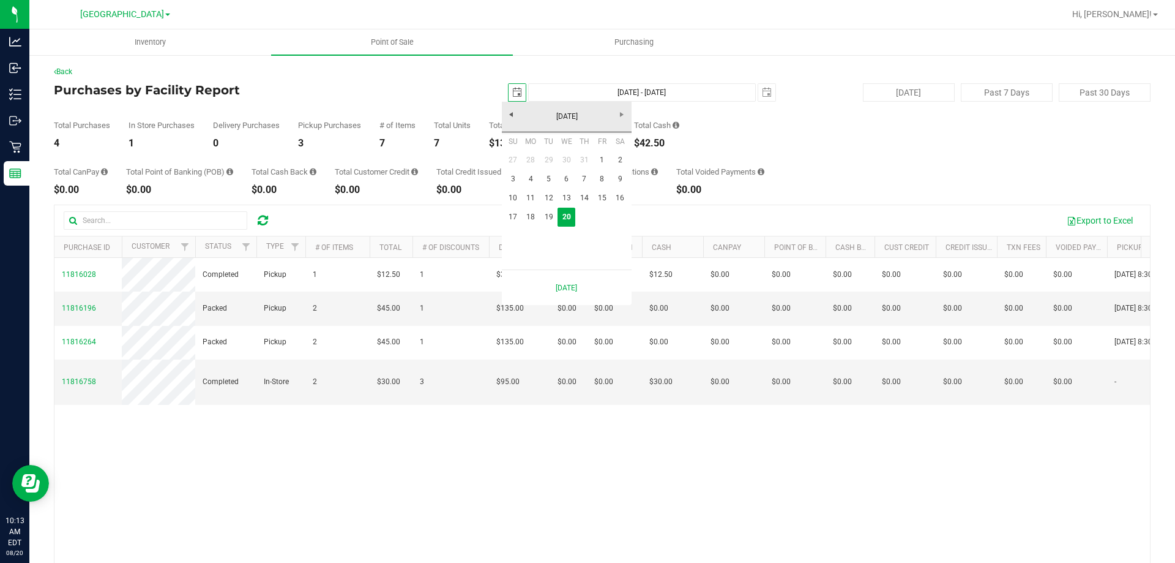
scroll to position [0, 31]
click at [600, 160] on link "1" at bounding box center [602, 160] width 18 height 19
type input "[DATE]"
type input "[DATE] - [DATE]"
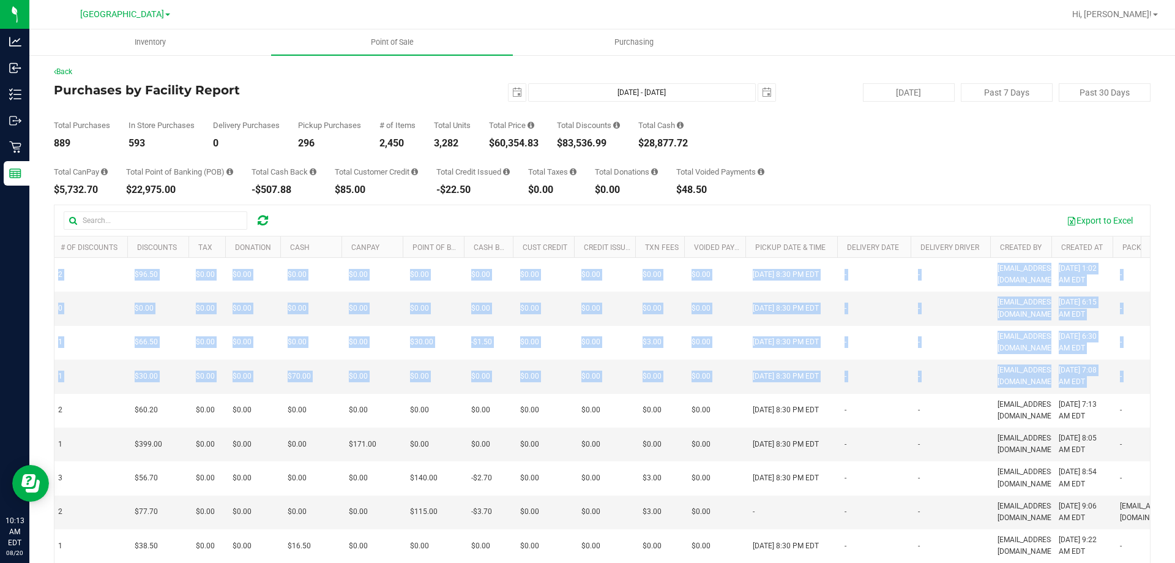
scroll to position [0, 728]
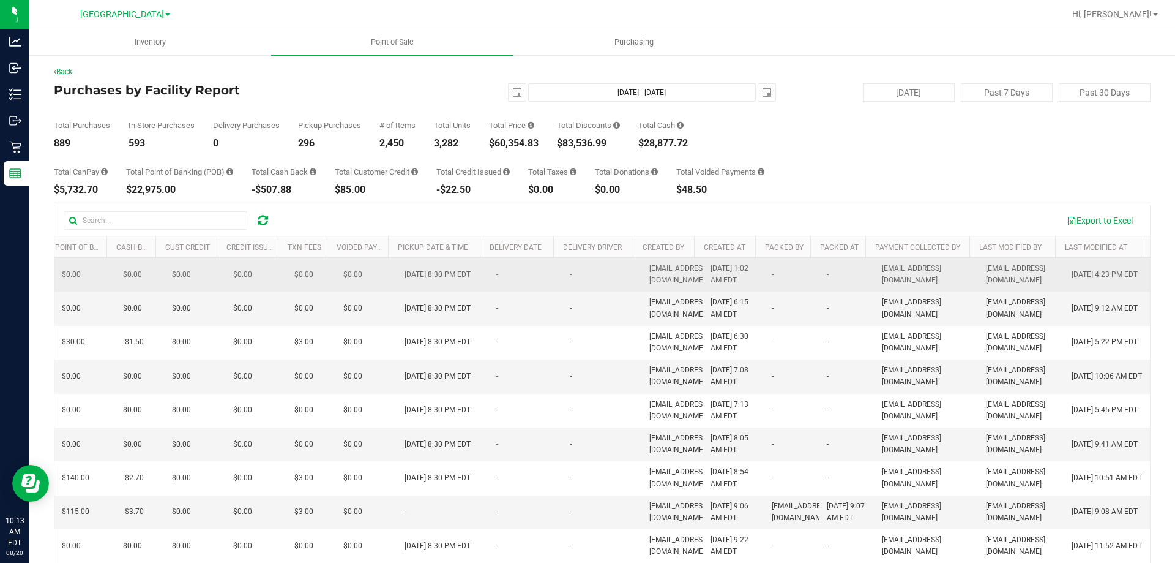
drag, startPoint x: 342, startPoint y: 281, endPoint x: 963, endPoint y: 260, distance: 621.0
click at [1175, 368] on div "Inventory Point of Sale Purchasing Back Purchases by Facility Report [DATE] [DA…" at bounding box center [602, 295] width 1146 height 533
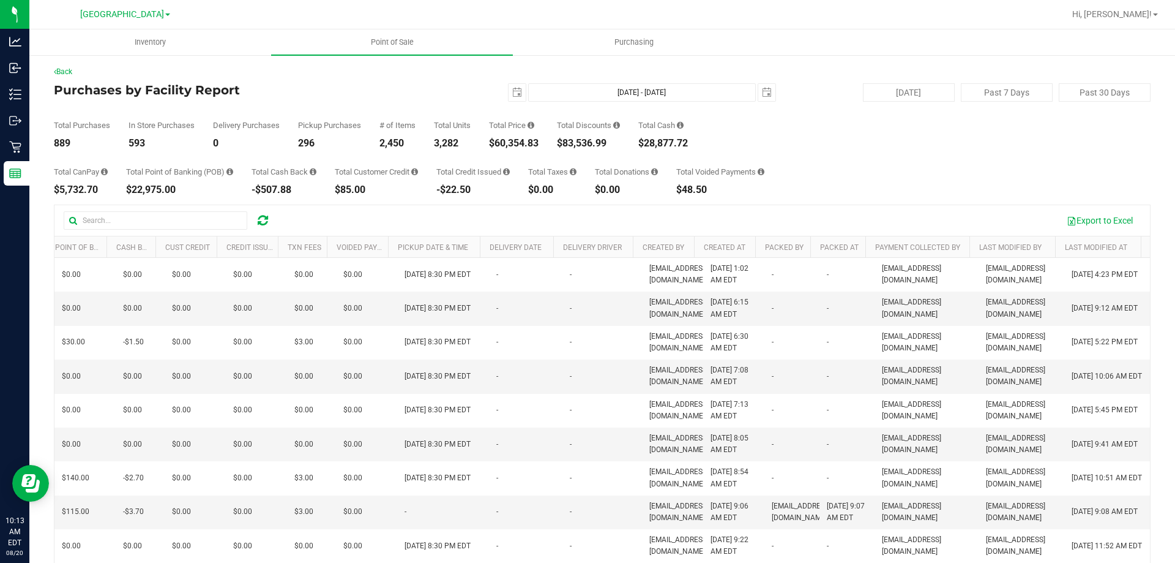
click at [861, 202] on div "Back Purchases by Facility Report [DATE] [DATE] - [DATE] [DATE] [DATE] Past 7 D…" at bounding box center [602, 354] width 1097 height 576
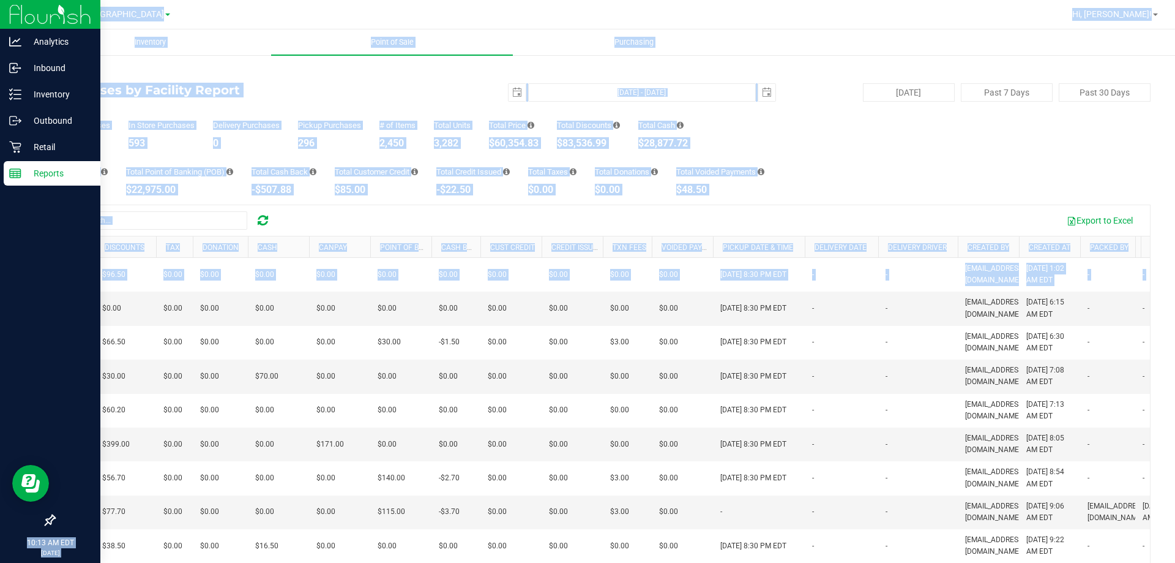
scroll to position [0, 0]
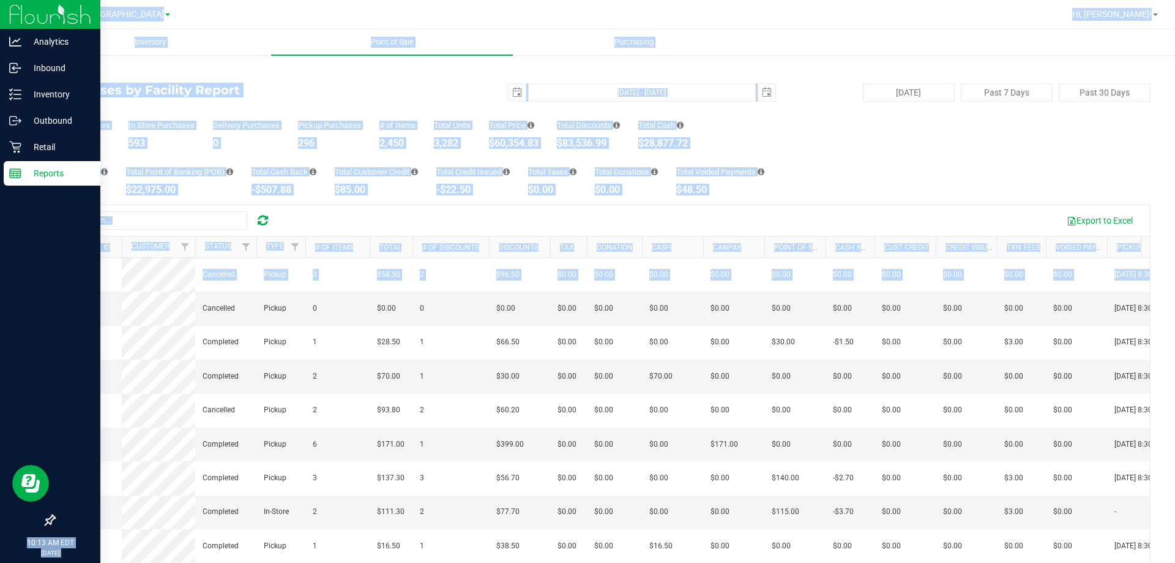
drag, startPoint x: 826, startPoint y: 293, endPoint x: 0, endPoint y: 350, distance: 828.3
click at [0, 350] on div "Analytics Inbound Inventory Outbound Retail Reports 10:13 AM EDT [DATE] 08/[GEO…" at bounding box center [587, 281] width 1175 height 563
click at [20, 171] on line at bounding box center [15, 171] width 11 height 0
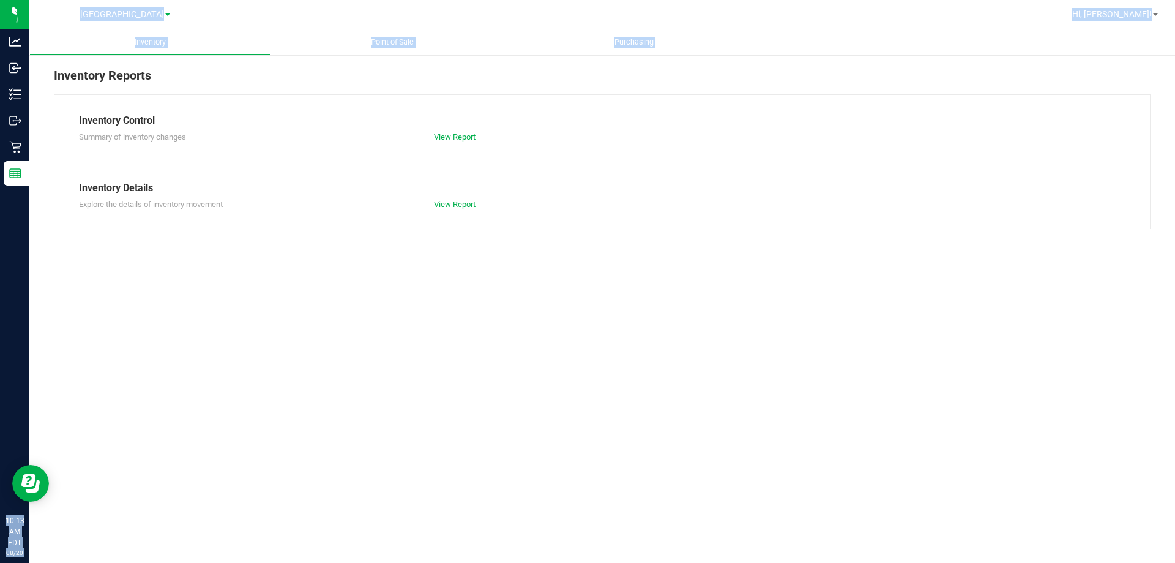
click at [380, 36] on uib-tab-heading "Point of Sale" at bounding box center [392, 42] width 242 height 26
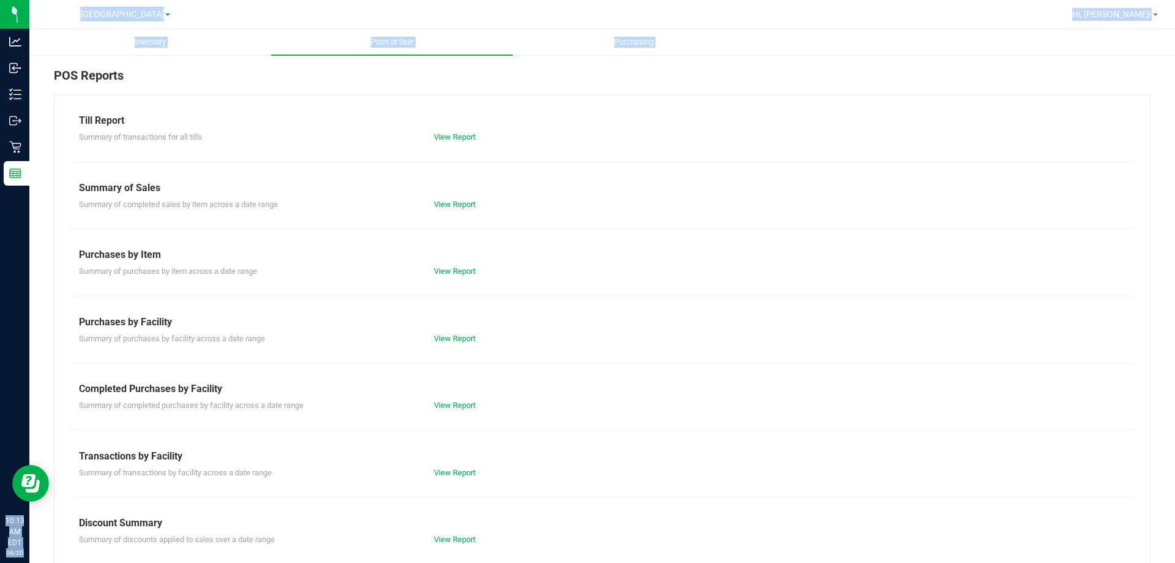
click at [331, 346] on div "Till Report Summary of transactions for all tills View Report Summary of Sales …" at bounding box center [602, 362] width 1097 height 537
click at [446, 541] on link "View Report" at bounding box center [455, 538] width 42 height 9
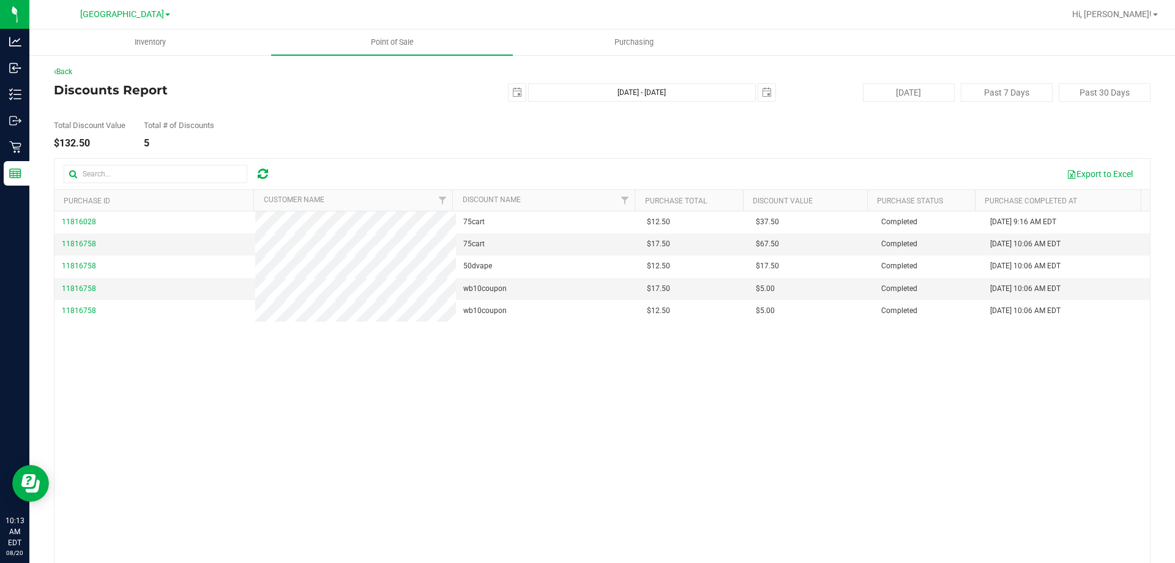
click at [774, 417] on div "11816028 75cart $12.50 $37.50 Completed [DATE] 9:16 AM EDT 11816758 75cart $17.…" at bounding box center [602, 388] width 1096 height 354
click at [509, 89] on span "select" at bounding box center [517, 92] width 17 height 17
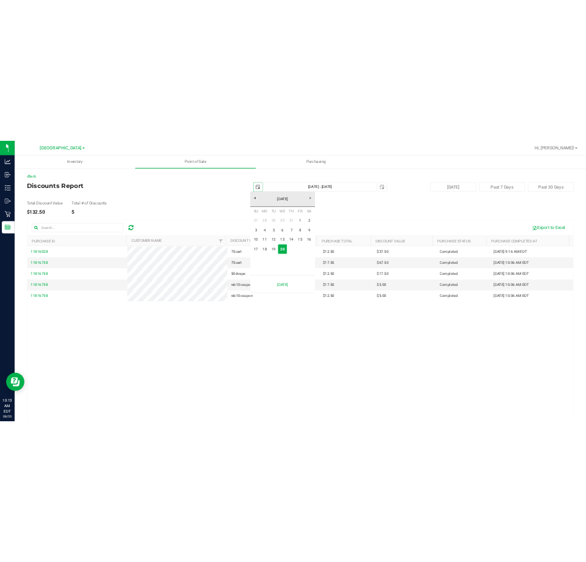
scroll to position [0, 31]
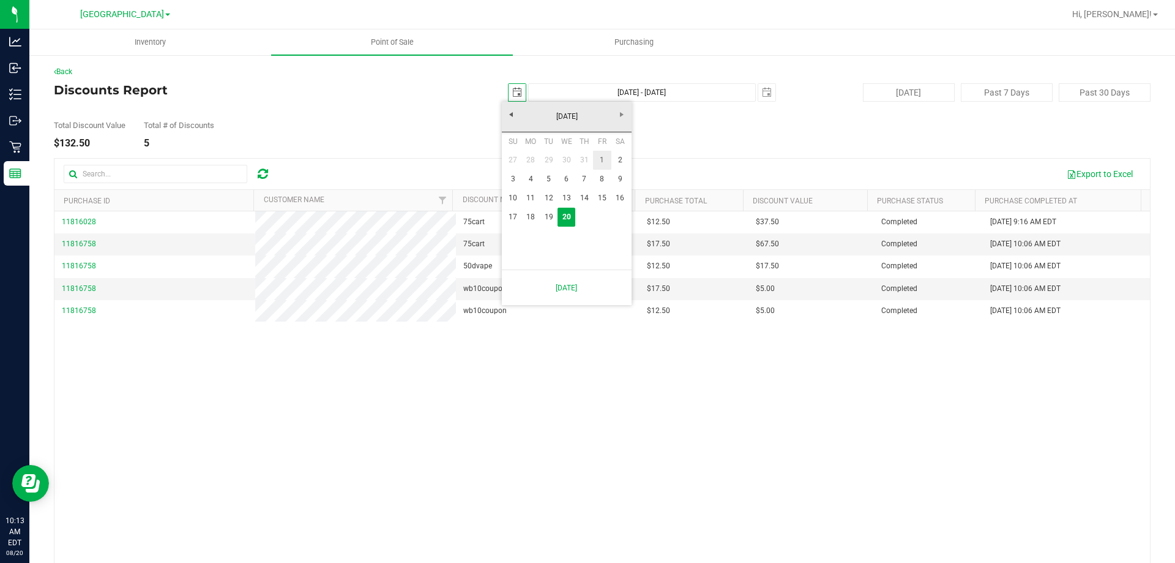
click at [602, 160] on link "1" at bounding box center [602, 160] width 18 height 19
type input "[DATE]"
type input "[DATE] - [DATE]"
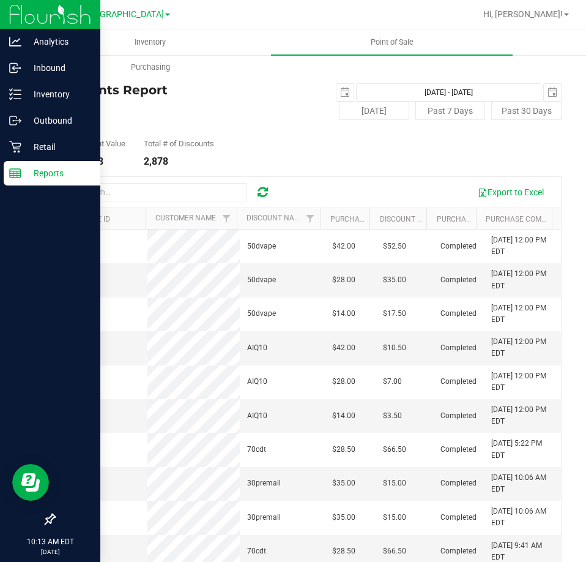
click at [37, 170] on p "Reports" at bounding box center [57, 173] width 73 height 15
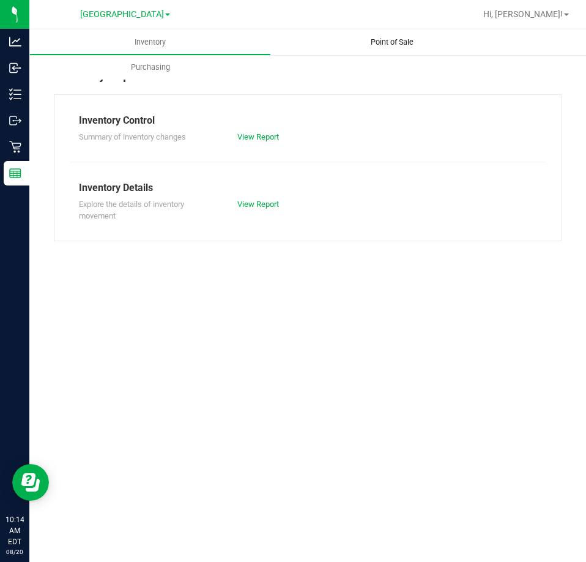
click at [389, 43] on span "Point of Sale" at bounding box center [392, 42] width 76 height 11
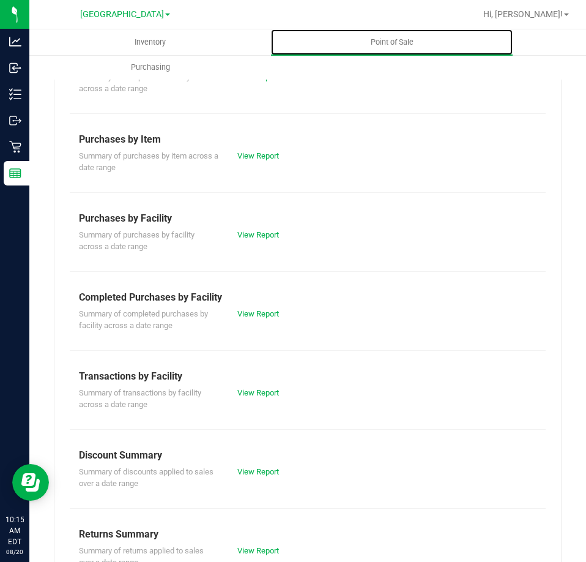
scroll to position [165, 0]
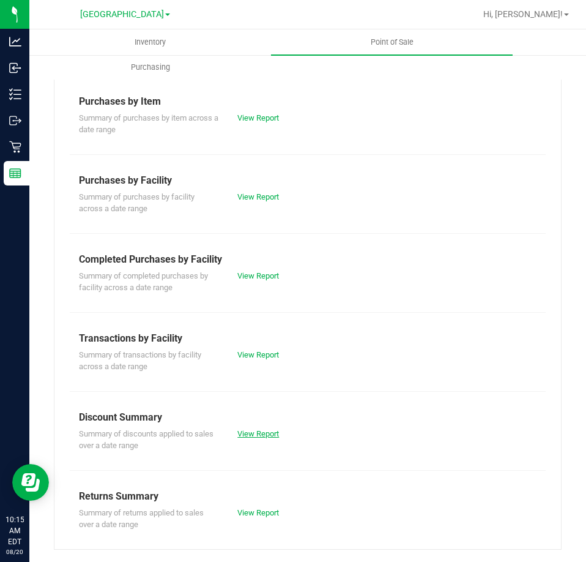
click at [253, 435] on link "View Report" at bounding box center [259, 433] width 42 height 9
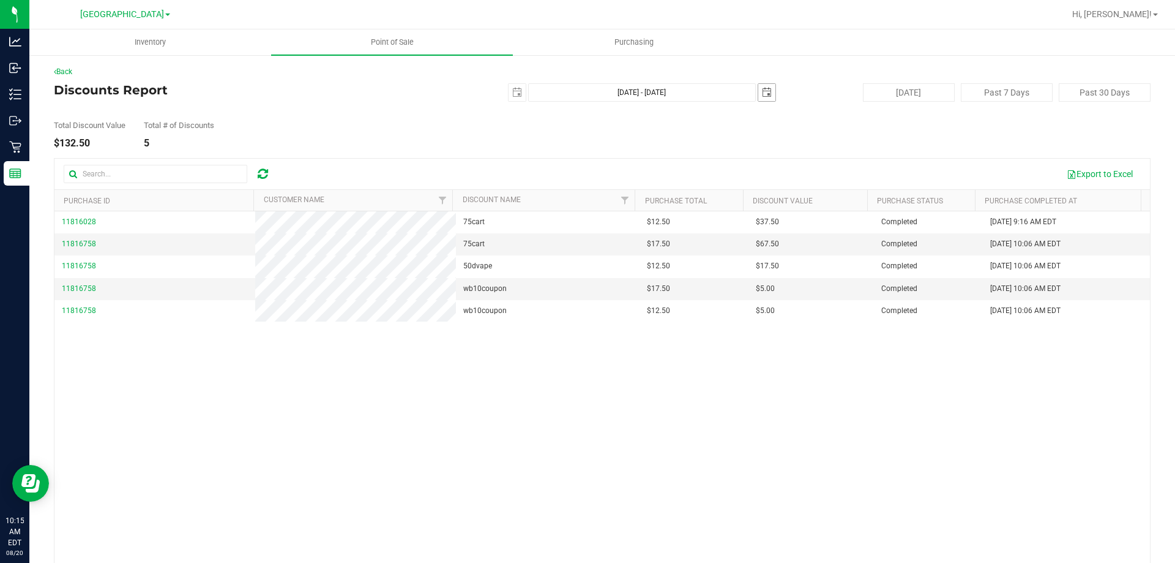
click at [762, 92] on span "select" at bounding box center [767, 93] width 10 height 10
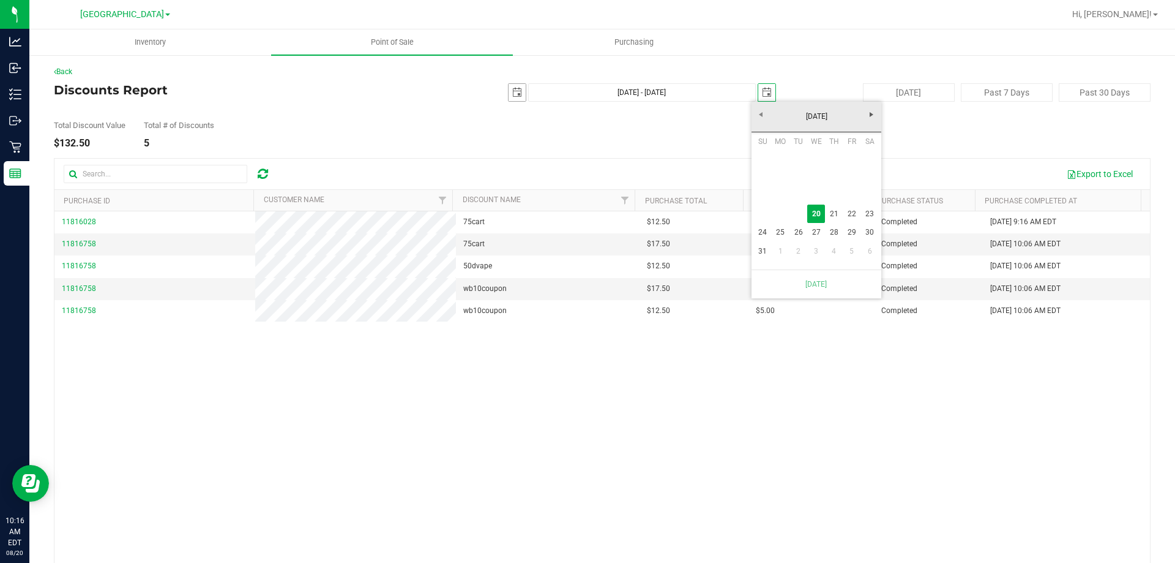
click at [512, 88] on span "select" at bounding box center [517, 93] width 10 height 10
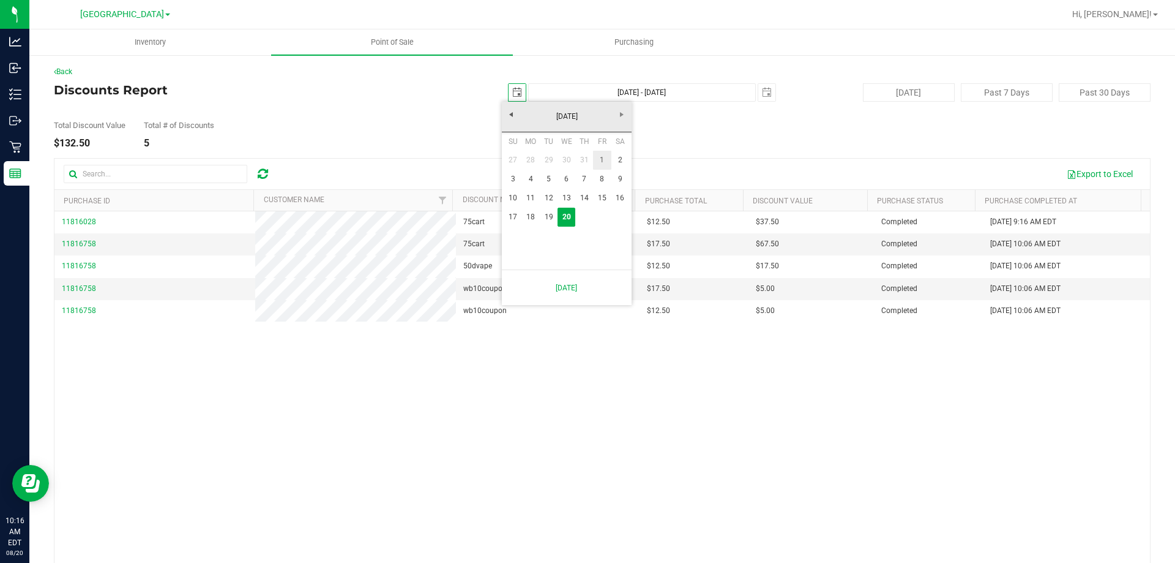
click at [597, 157] on link "1" at bounding box center [602, 160] width 18 height 19
type input "[DATE]"
type input "[DATE] - [DATE]"
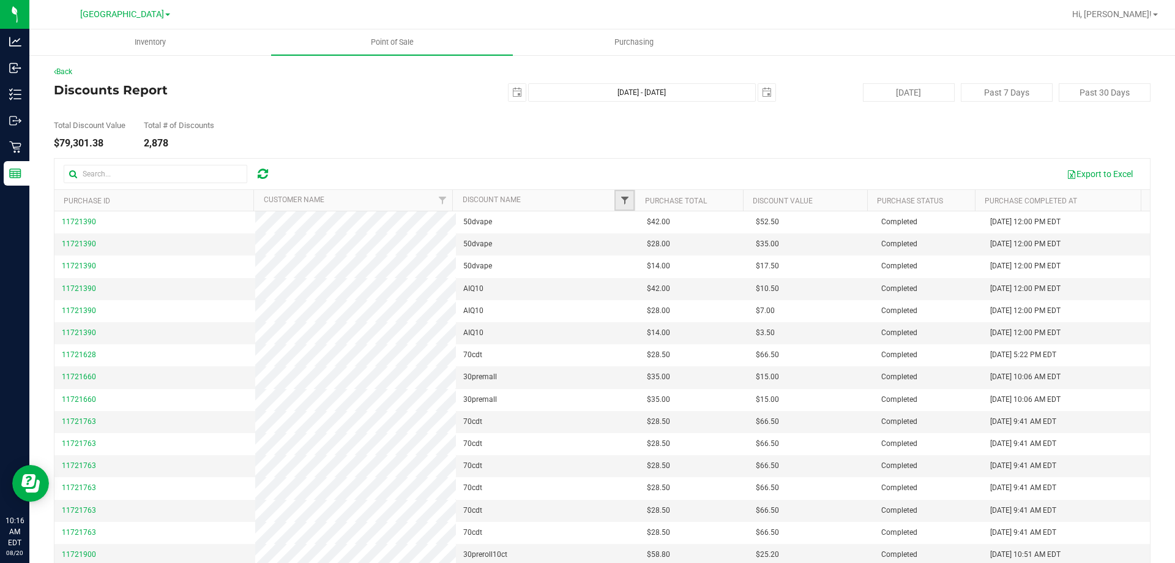
click at [620, 201] on span "Filter" at bounding box center [625, 200] width 10 height 10
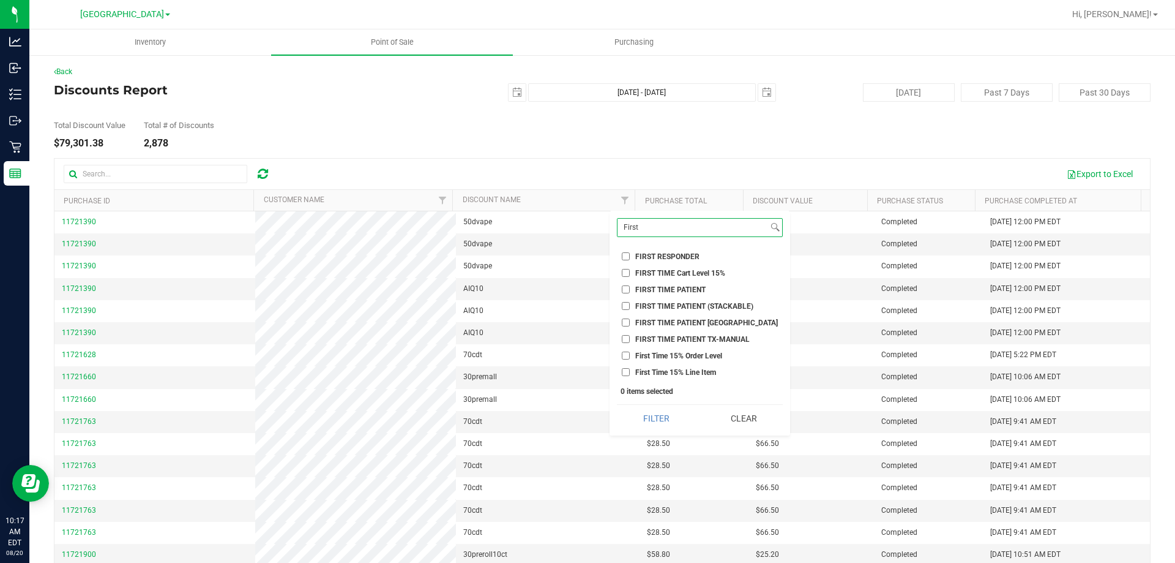
type input "First"
click at [697, 284] on li "FIRST TIME PATIENT" at bounding box center [700, 289] width 166 height 13
click at [690, 288] on span "FIRST TIME PATIENT" at bounding box center [670, 289] width 70 height 7
click at [630, 288] on input "FIRST TIME PATIENT" at bounding box center [626, 289] width 8 height 8
checkbox input "true"
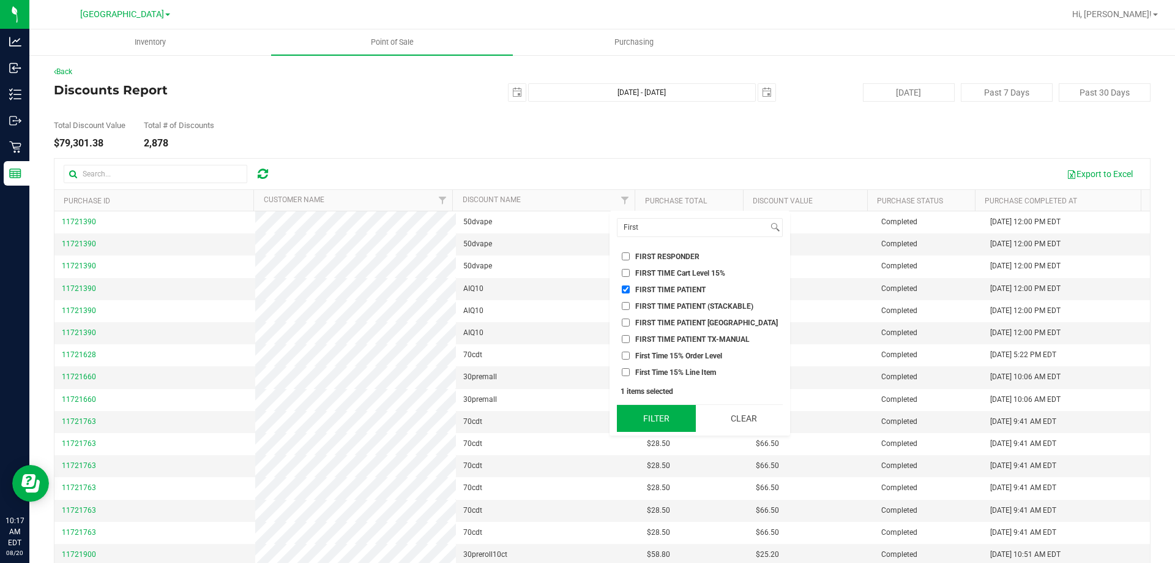
click at [660, 426] on button "Filter" at bounding box center [656, 418] width 78 height 27
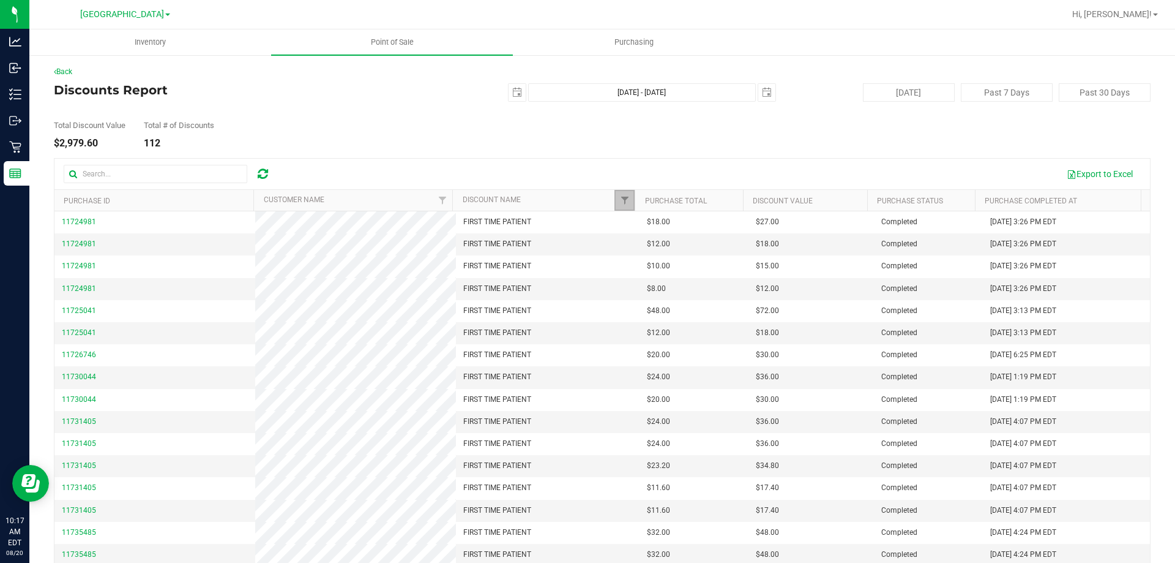
click at [615, 202] on link "Filter" at bounding box center [625, 200] width 20 height 21
click at [514, 141] on div "Total Discount Value $2,979.60 Total # of Discounts 112" at bounding box center [602, 125] width 1097 height 47
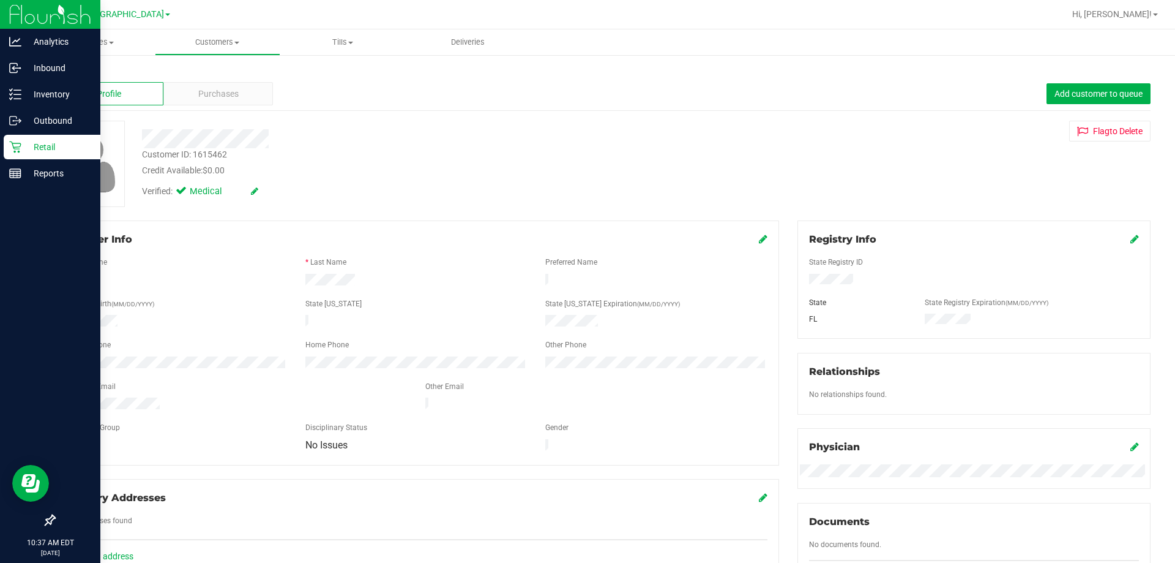
click at [10, 146] on icon at bounding box center [15, 147] width 12 height 12
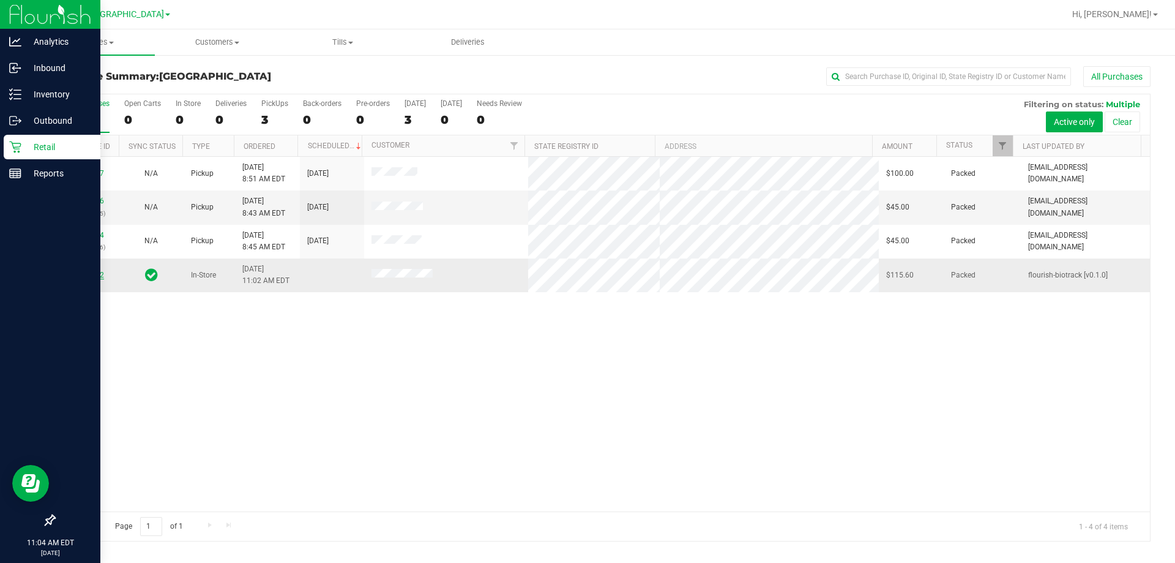
click at [89, 273] on link "11817152" at bounding box center [87, 275] width 34 height 9
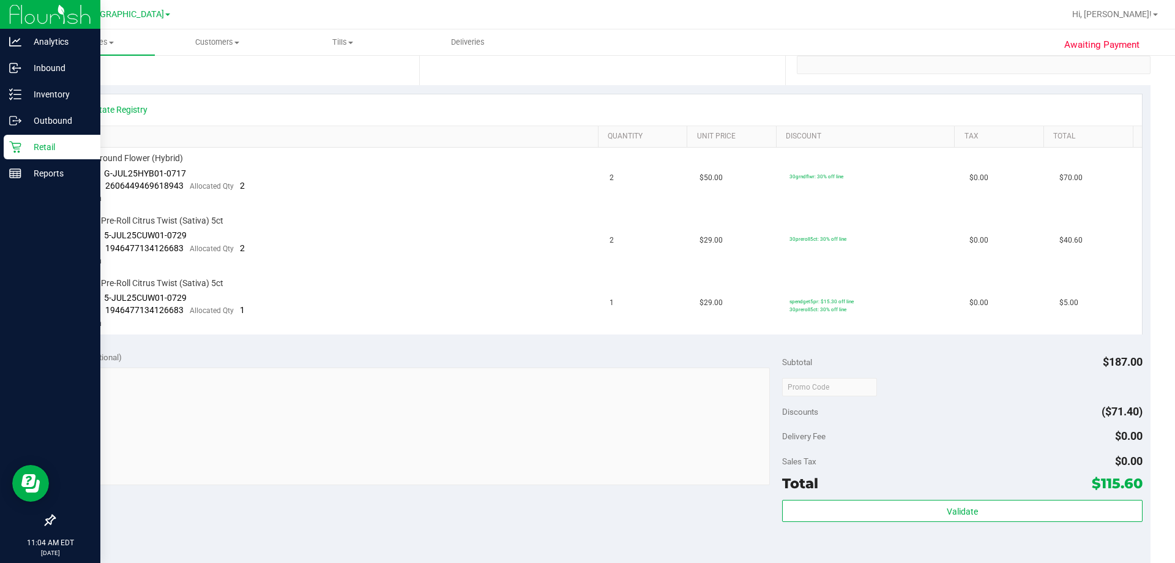
scroll to position [428, 0]
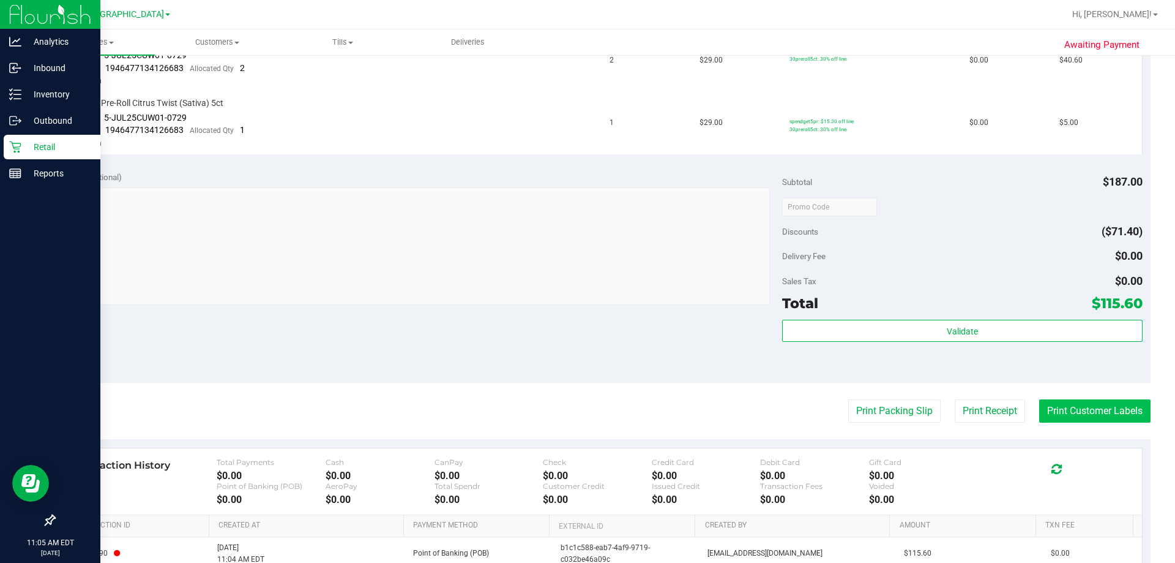
click at [1071, 413] on button "Print Customer Labels" at bounding box center [1094, 410] width 111 height 23
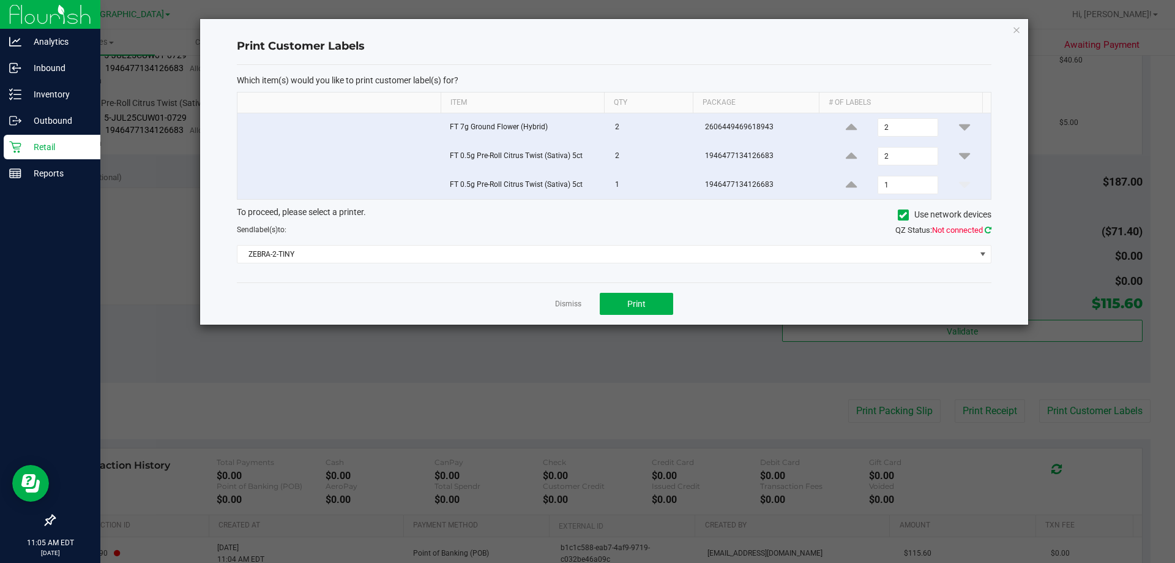
click at [985, 228] on icon at bounding box center [988, 230] width 7 height 8
click at [566, 308] on link "Dismiss" at bounding box center [568, 304] width 26 height 10
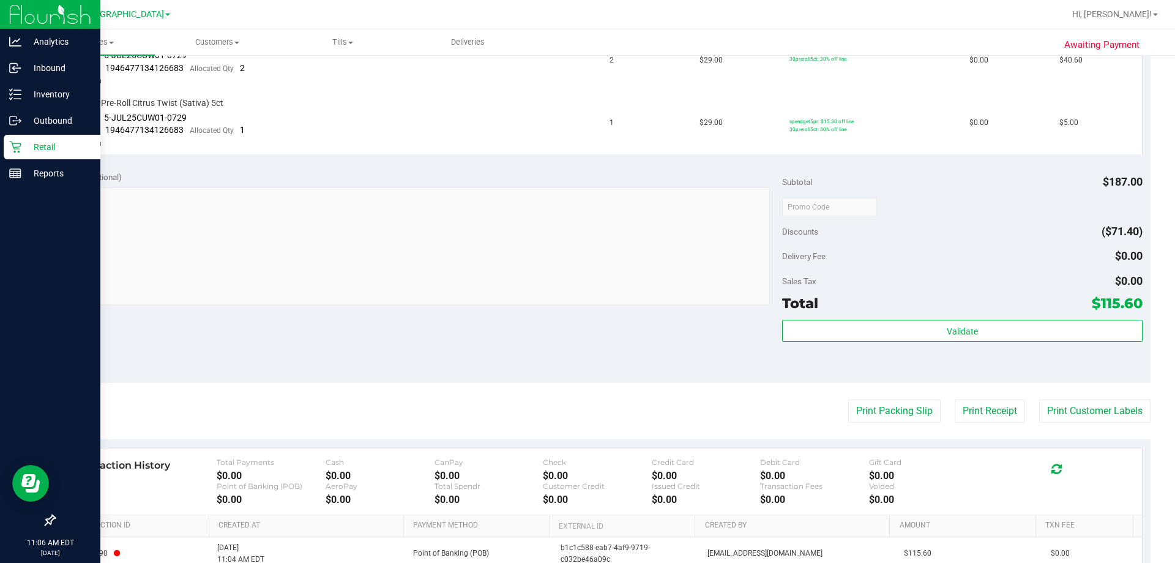
click at [24, 149] on p "Retail" at bounding box center [57, 147] width 73 height 15
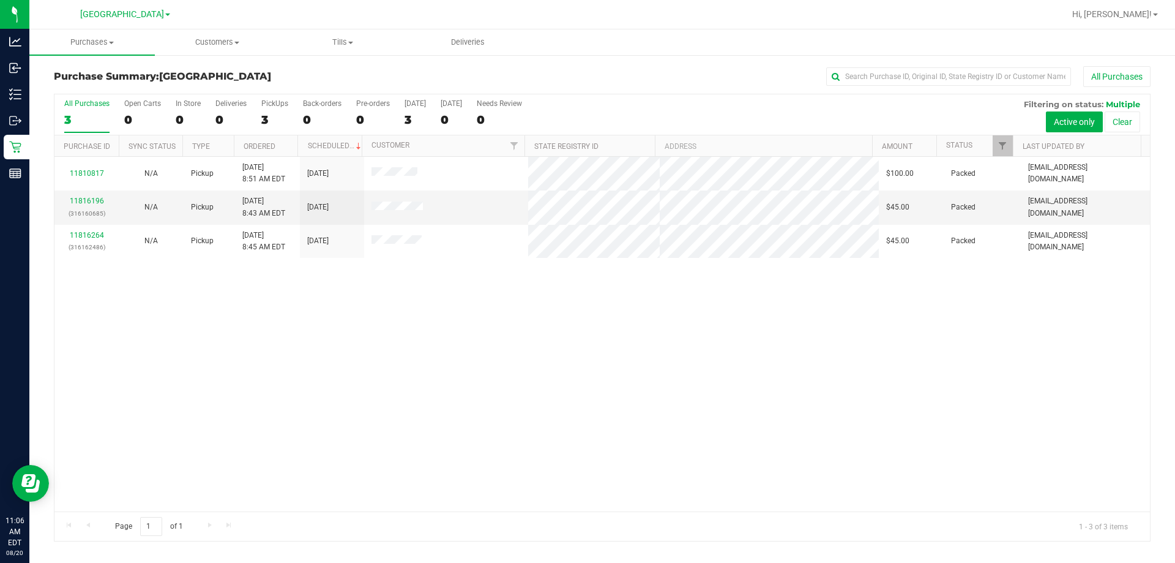
click at [790, 276] on div "11810817 N/A Pickup [DATE] 8:51 AM EDT 8/20/2025 $100.00 Packed [EMAIL_ADDRESS]…" at bounding box center [602, 334] width 1096 height 354
click at [471, 345] on div "11810817 N/A Pickup [DATE] 8:51 AM EDT 8/20/2025 $100.00 Packed [EMAIL_ADDRESS]…" at bounding box center [602, 334] width 1096 height 354
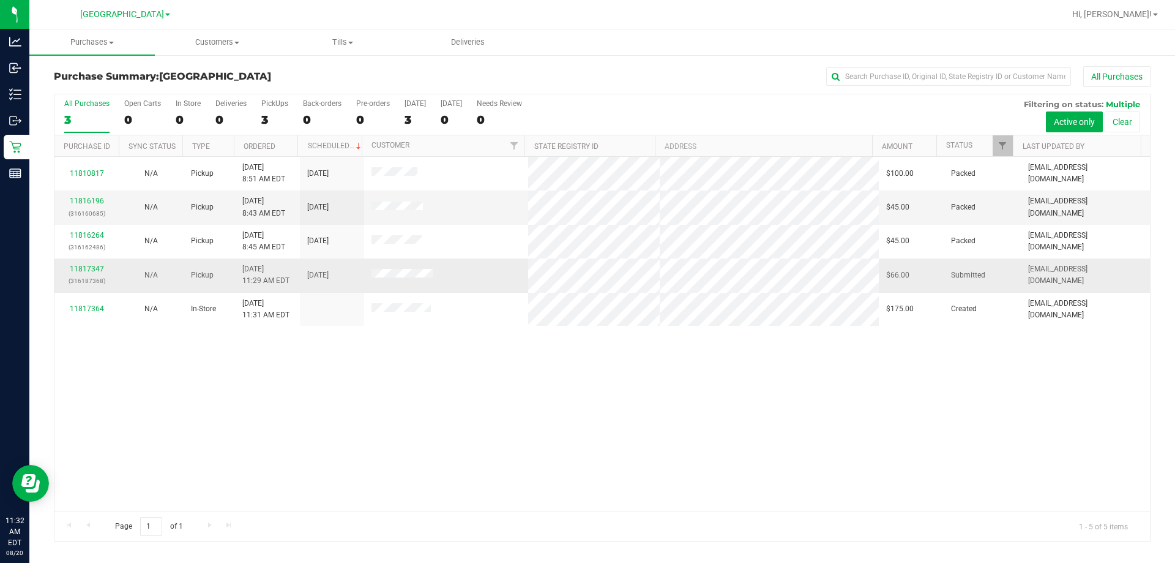
click at [83, 274] on div "11817347 (316187368)" at bounding box center [87, 274] width 50 height 23
click at [85, 267] on link "11817347" at bounding box center [87, 268] width 34 height 9
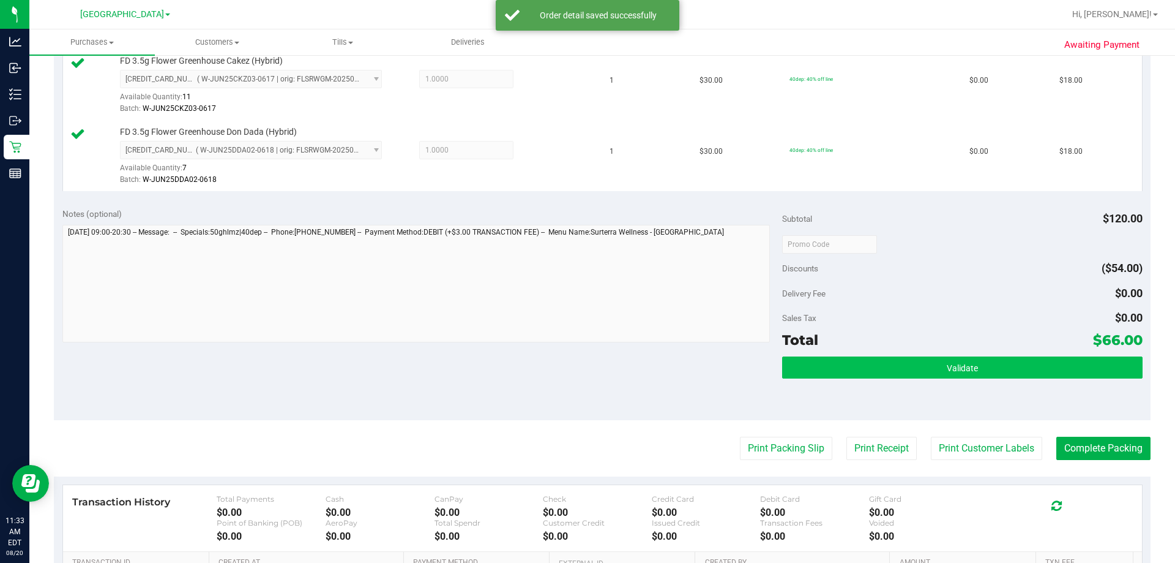
scroll to position [428, 0]
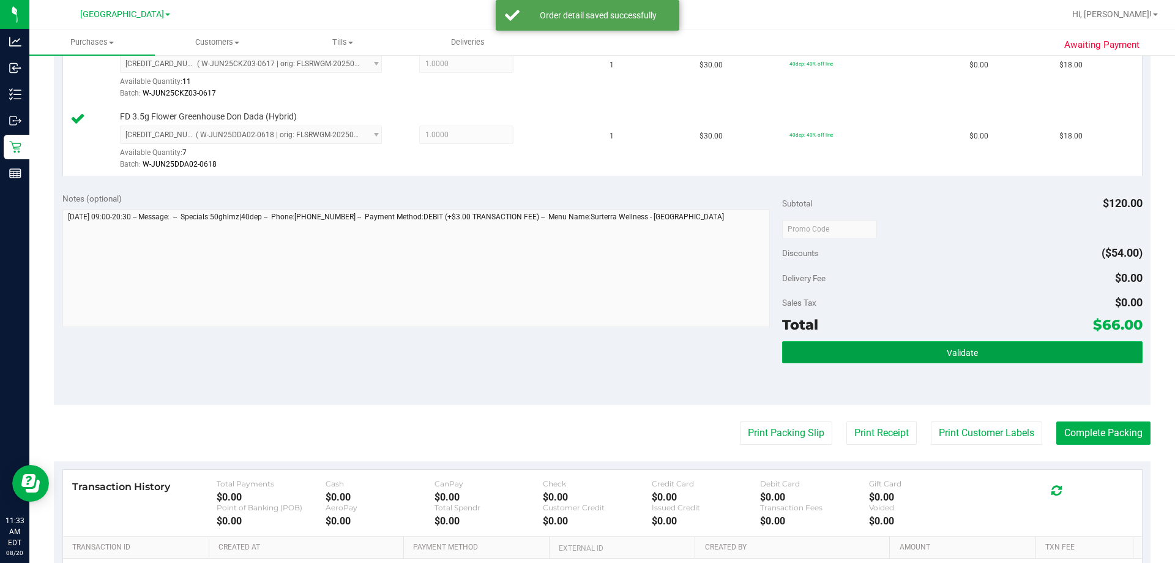
click at [1020, 361] on button "Validate" at bounding box center [962, 352] width 360 height 22
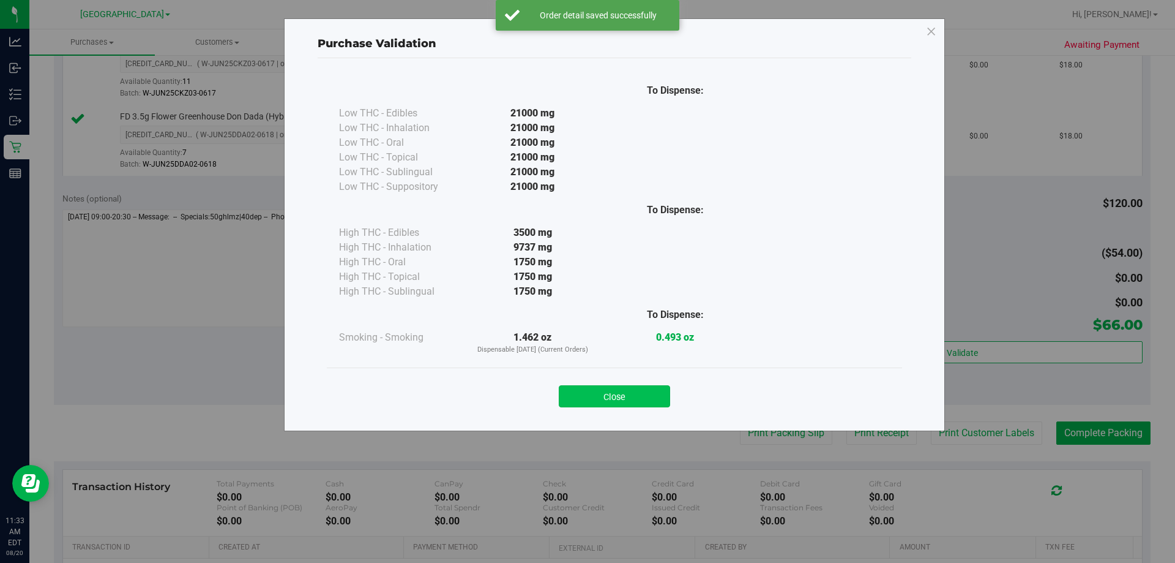
click at [603, 404] on button "Close" at bounding box center [614, 396] width 111 height 22
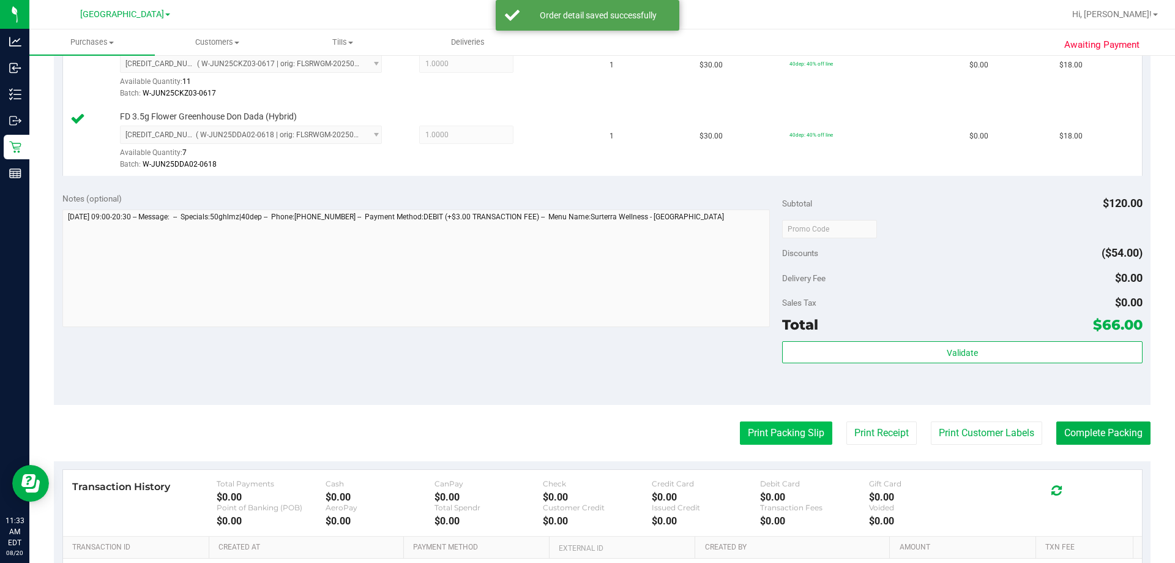
click at [747, 433] on button "Print Packing Slip" at bounding box center [786, 432] width 92 height 23
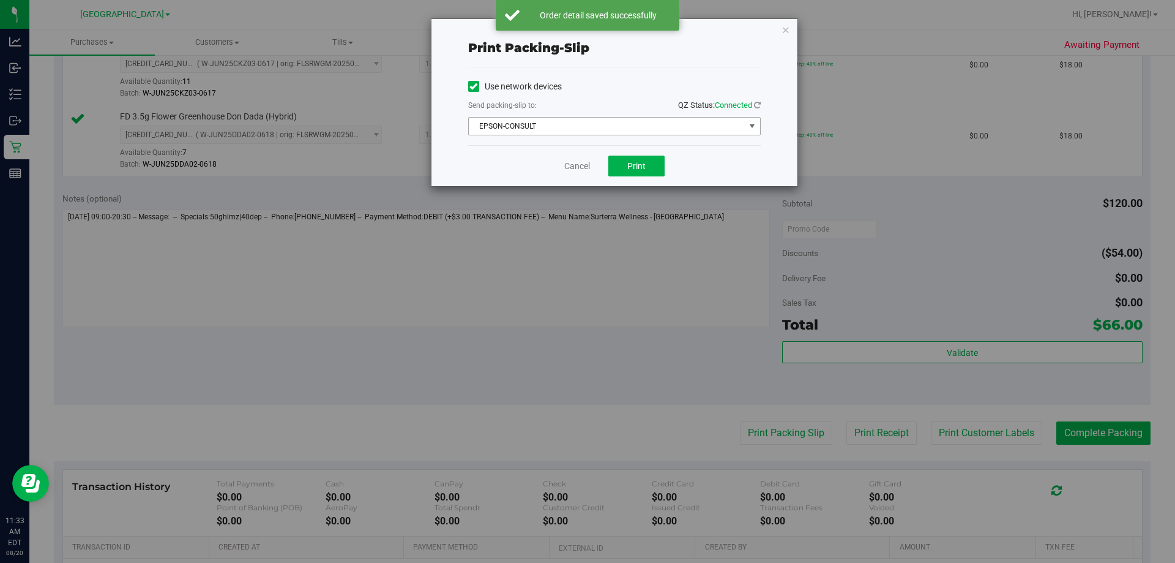
click at [556, 117] on span "EPSON-CONSULT" at bounding box center [614, 126] width 293 height 18
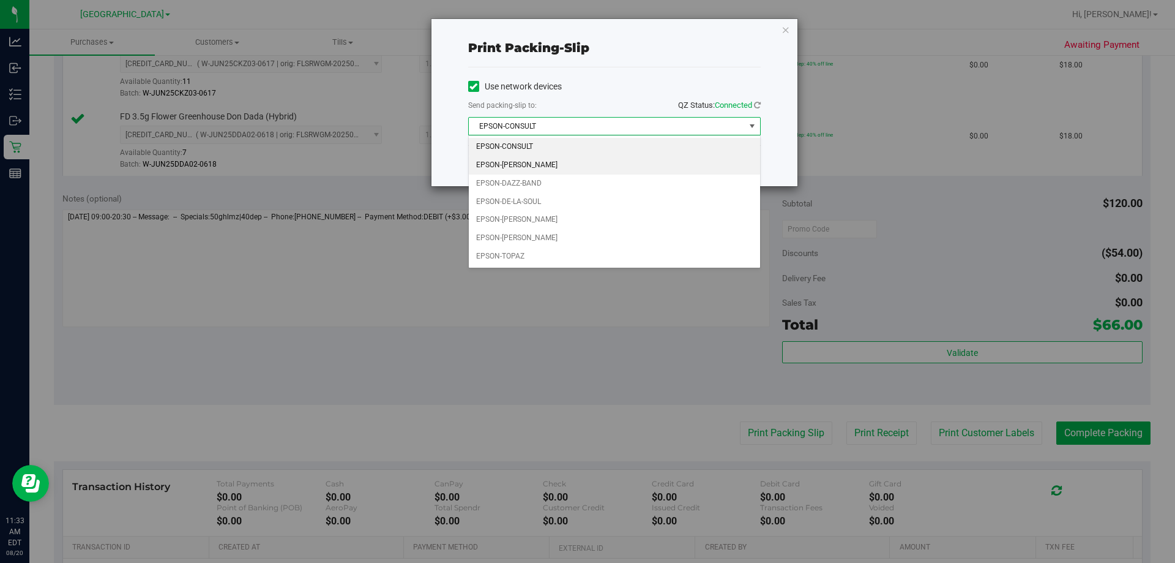
click at [536, 160] on li "EPSON-[PERSON_NAME]" at bounding box center [614, 165] width 291 height 18
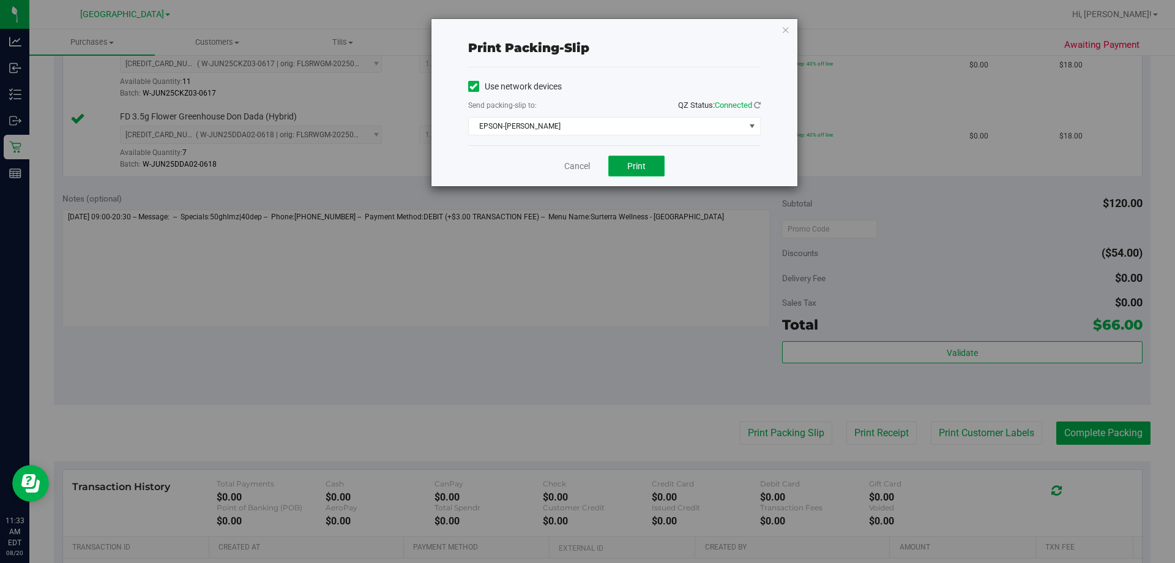
click at [647, 172] on button "Print" at bounding box center [636, 165] width 56 height 21
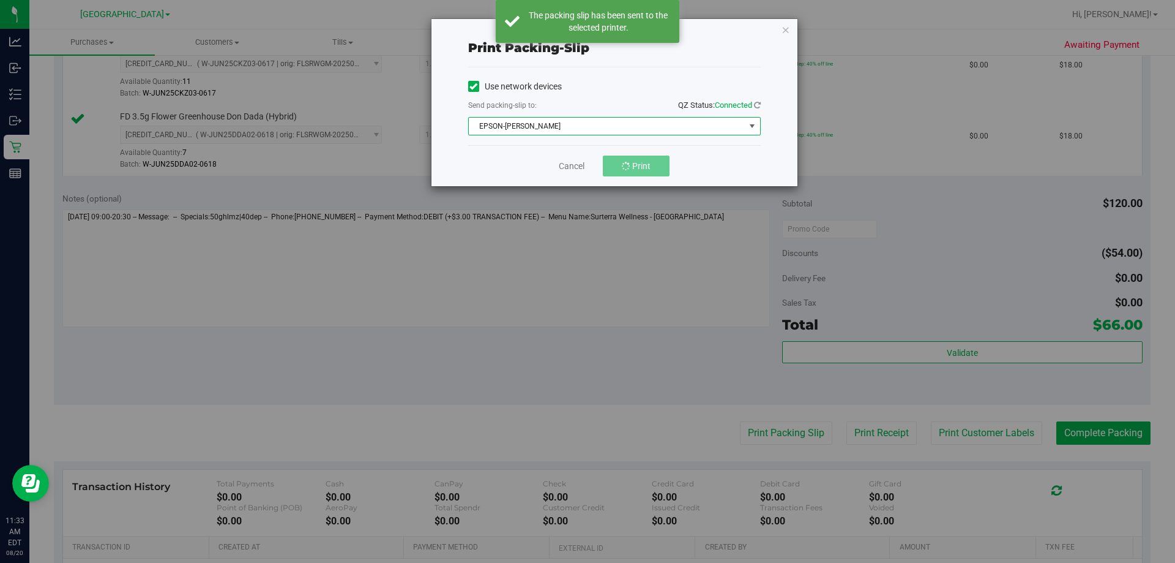
click at [579, 134] on span "EPSON-[PERSON_NAME]" at bounding box center [607, 126] width 276 height 17
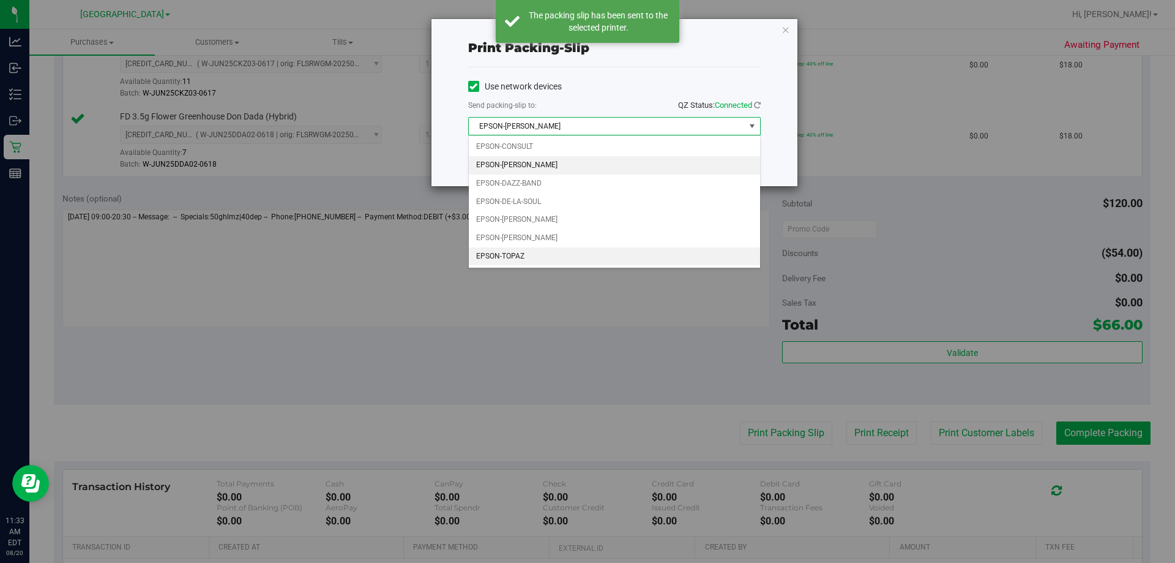
click at [575, 253] on li "EPSON-TOPAZ" at bounding box center [614, 256] width 291 height 18
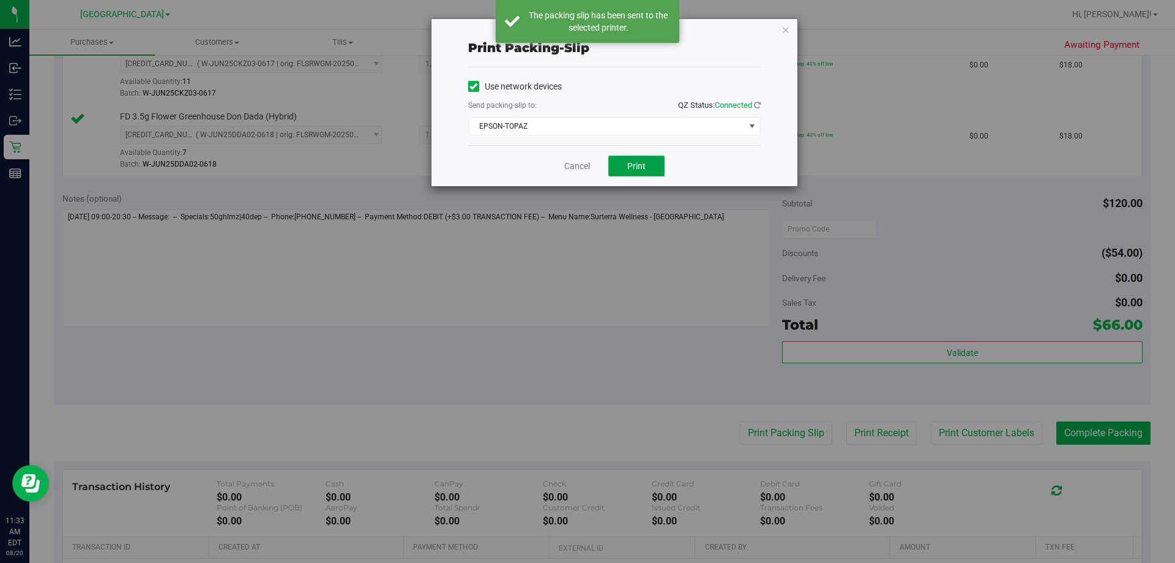
click at [618, 158] on button "Print" at bounding box center [636, 165] width 56 height 21
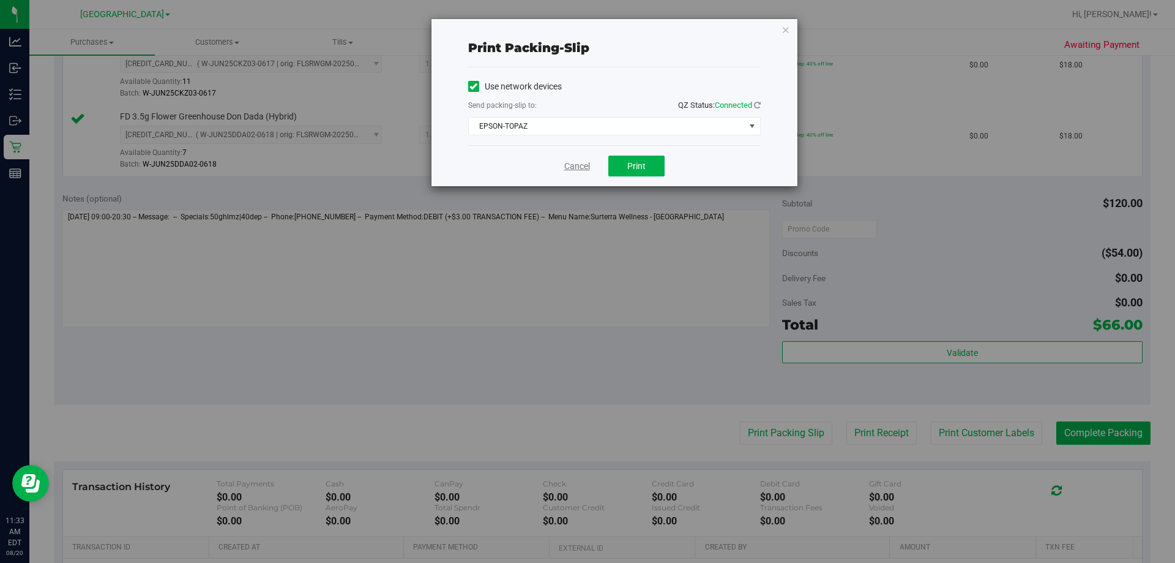
click at [567, 164] on link "Cancel" at bounding box center [577, 166] width 26 height 13
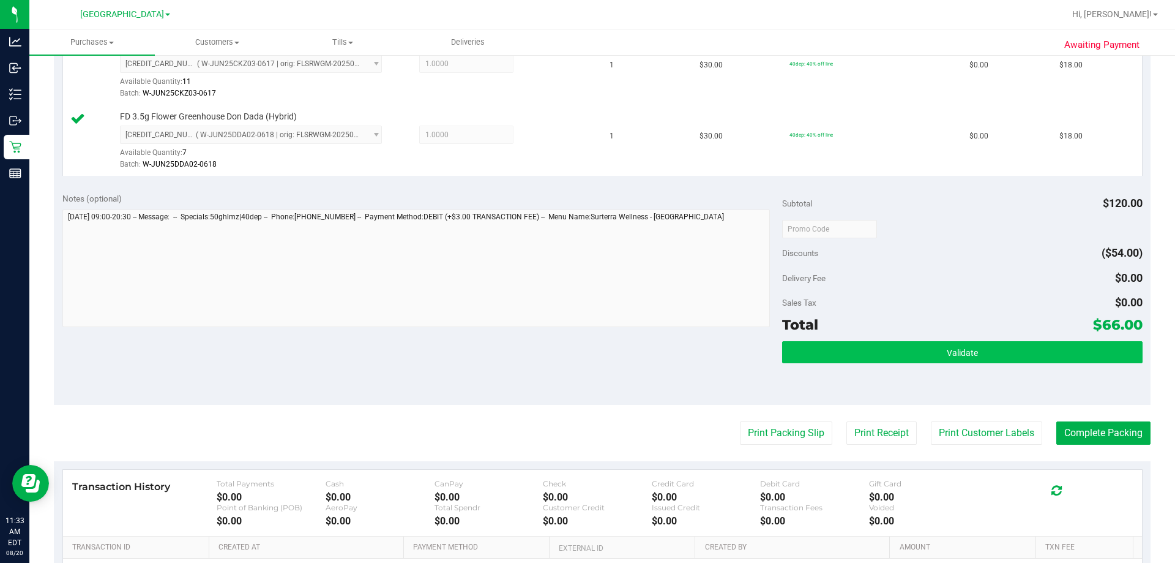
click at [851, 364] on div "Validate" at bounding box center [962, 368] width 360 height 55
click at [846, 354] on button "Validate" at bounding box center [962, 352] width 360 height 22
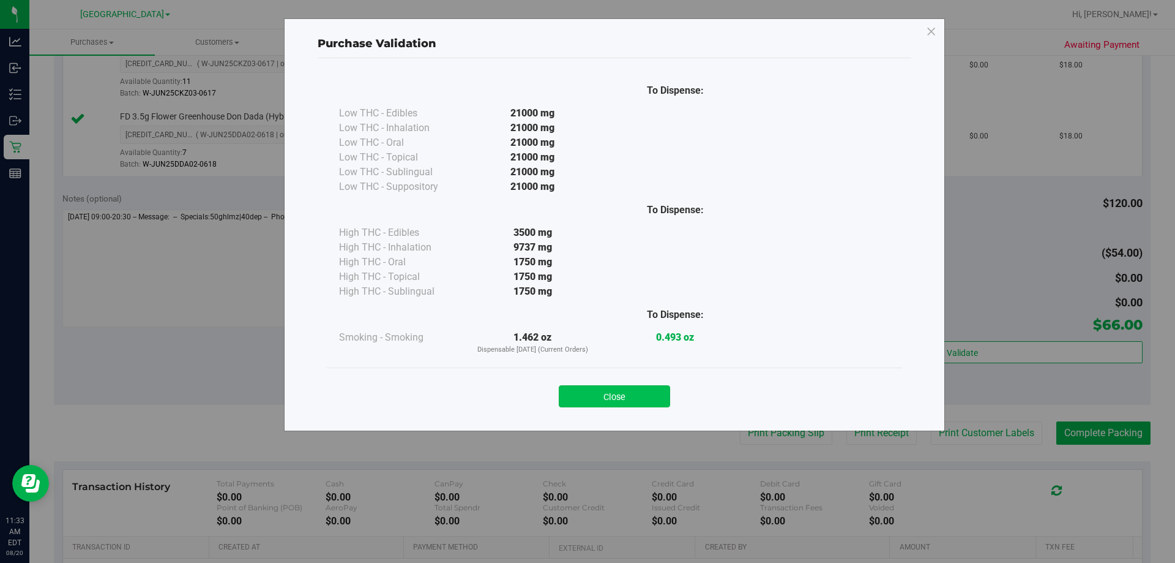
click at [616, 398] on button "Close" at bounding box center [614, 396] width 111 height 22
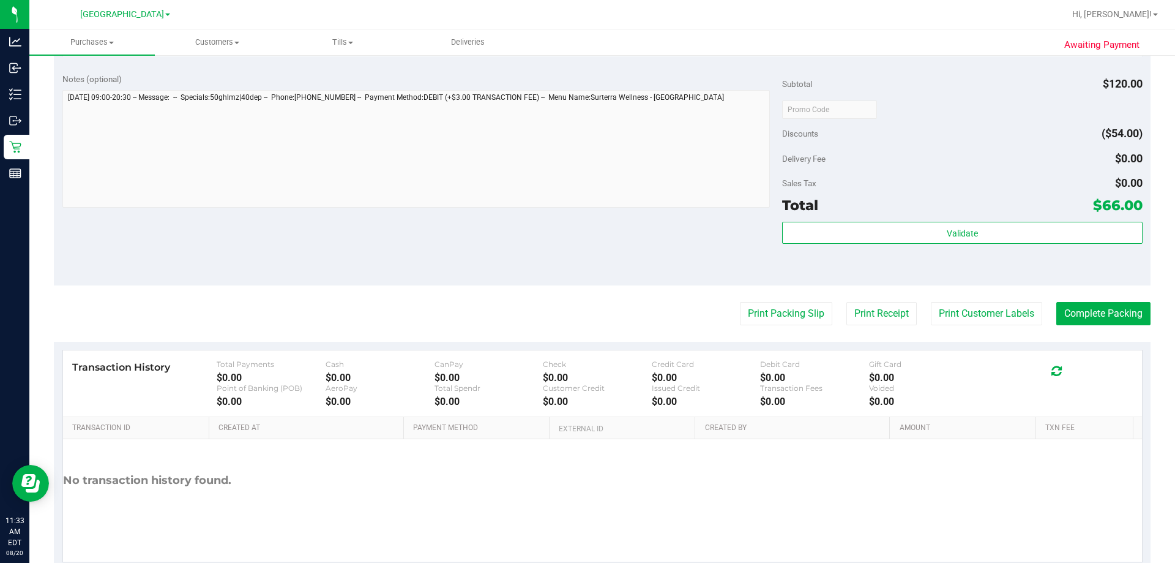
scroll to position [551, 0]
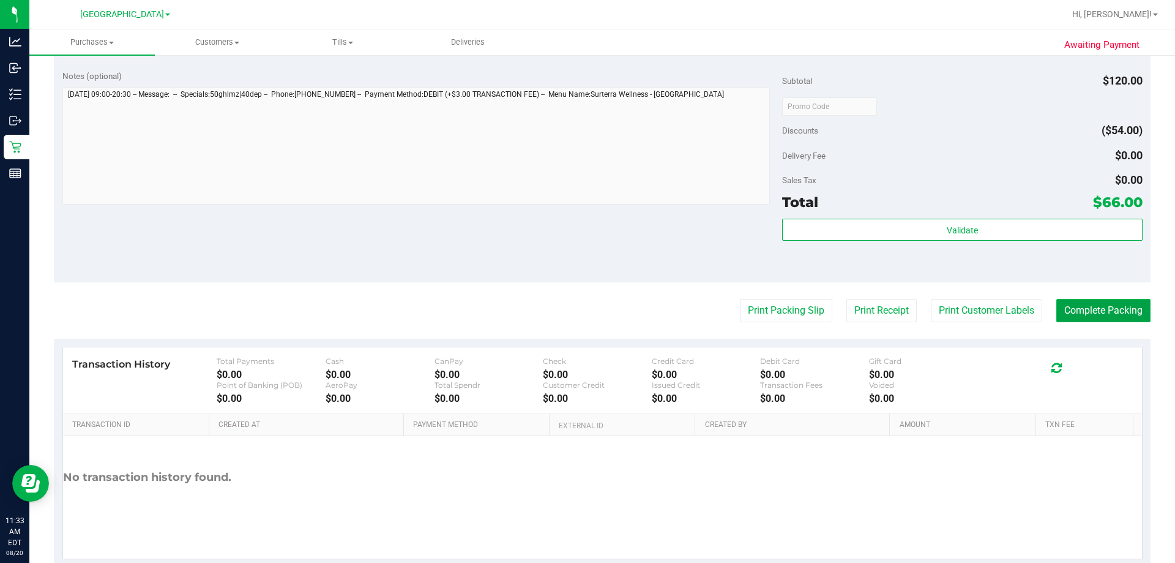
click at [1087, 314] on button "Complete Packing" at bounding box center [1104, 310] width 94 height 23
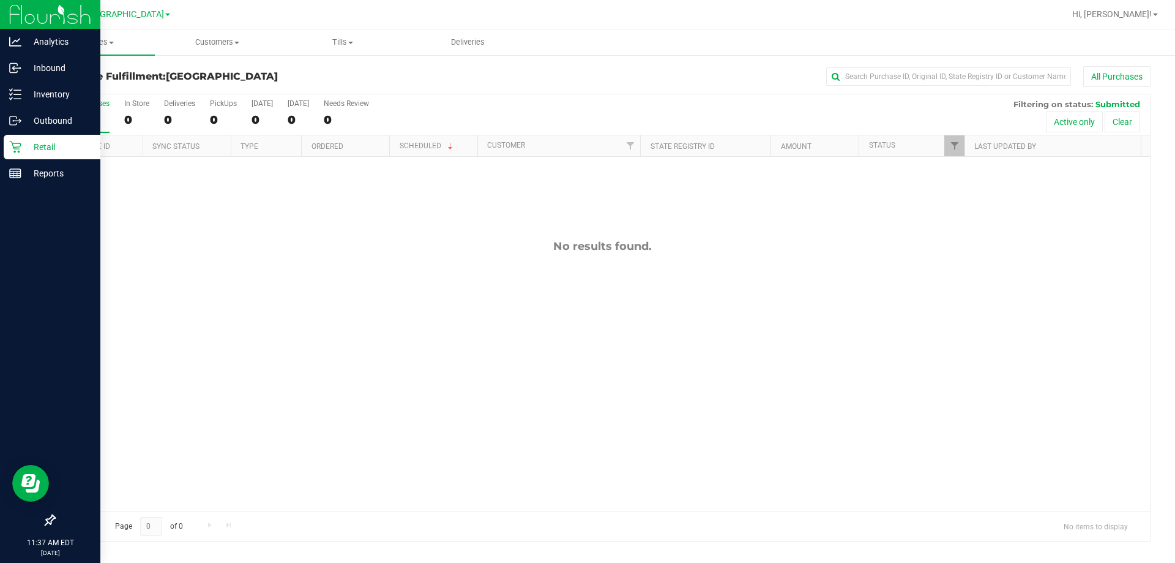
click at [20, 146] on icon at bounding box center [15, 147] width 12 height 12
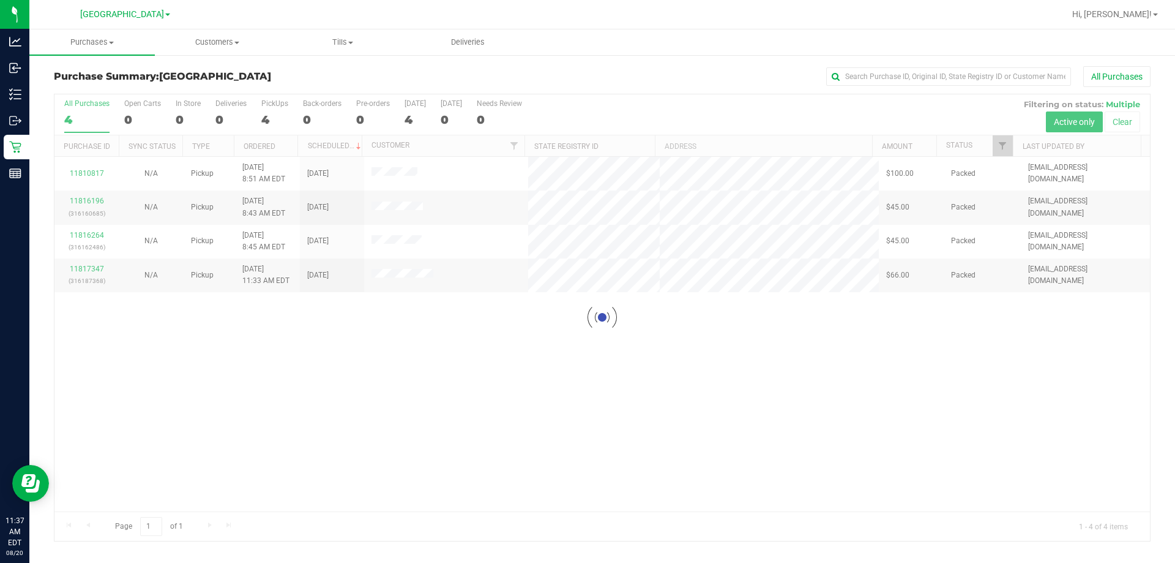
click at [307, 348] on div at bounding box center [602, 317] width 1096 height 446
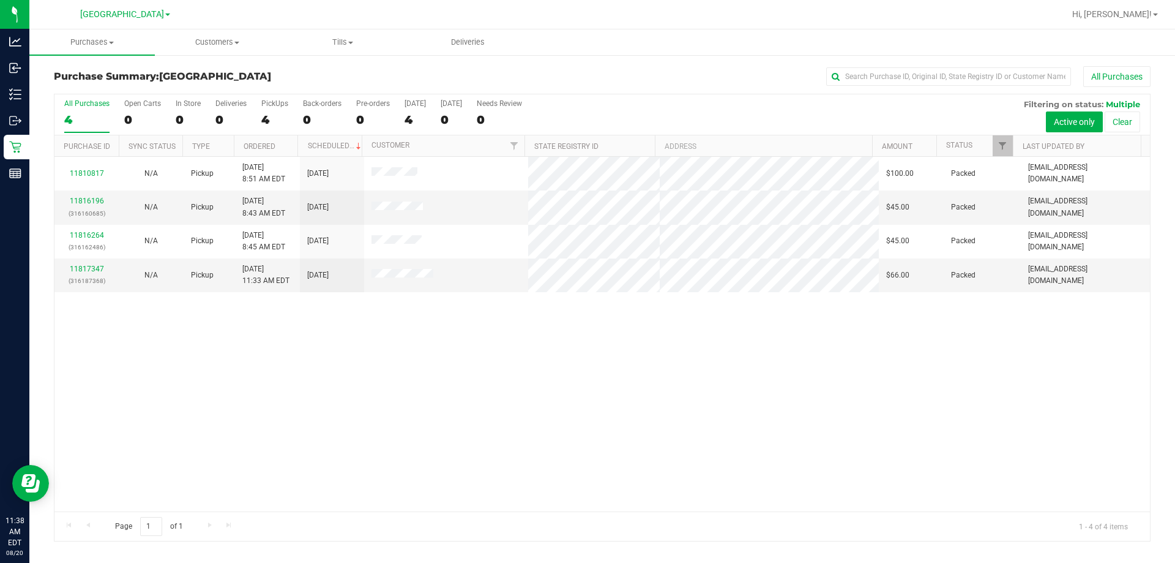
click at [189, 383] on div "11810817 N/A Pickup [DATE] 8:51 AM EDT 8/20/2025 $100.00 Packed [EMAIL_ADDRESS]…" at bounding box center [602, 334] width 1096 height 354
click at [14, 154] on div "Retail" at bounding box center [17, 147] width 26 height 24
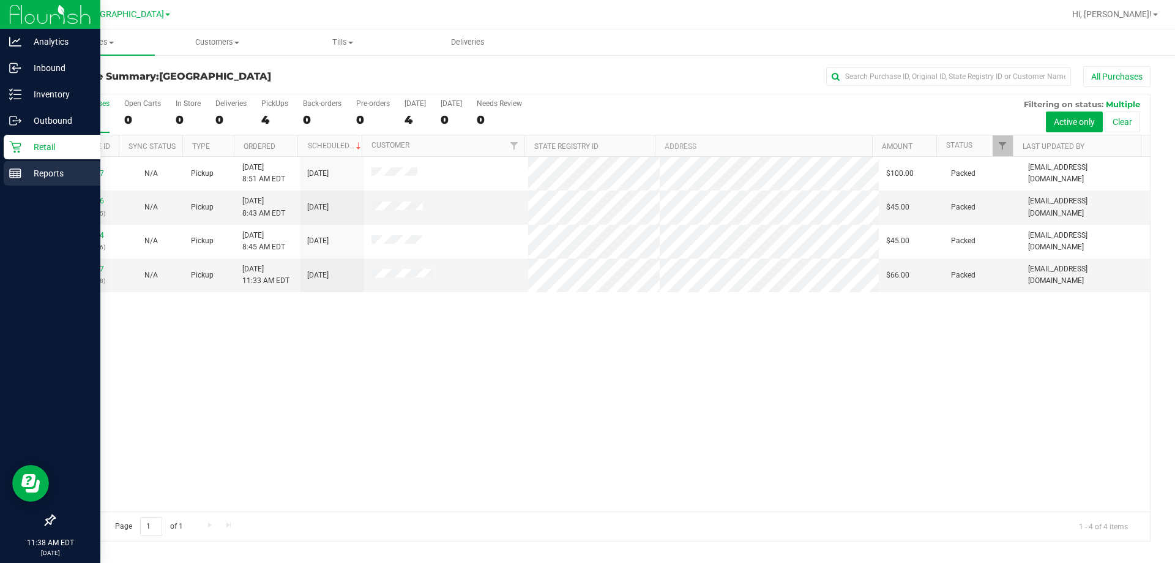
click at [12, 161] on div "Reports" at bounding box center [52, 173] width 97 height 24
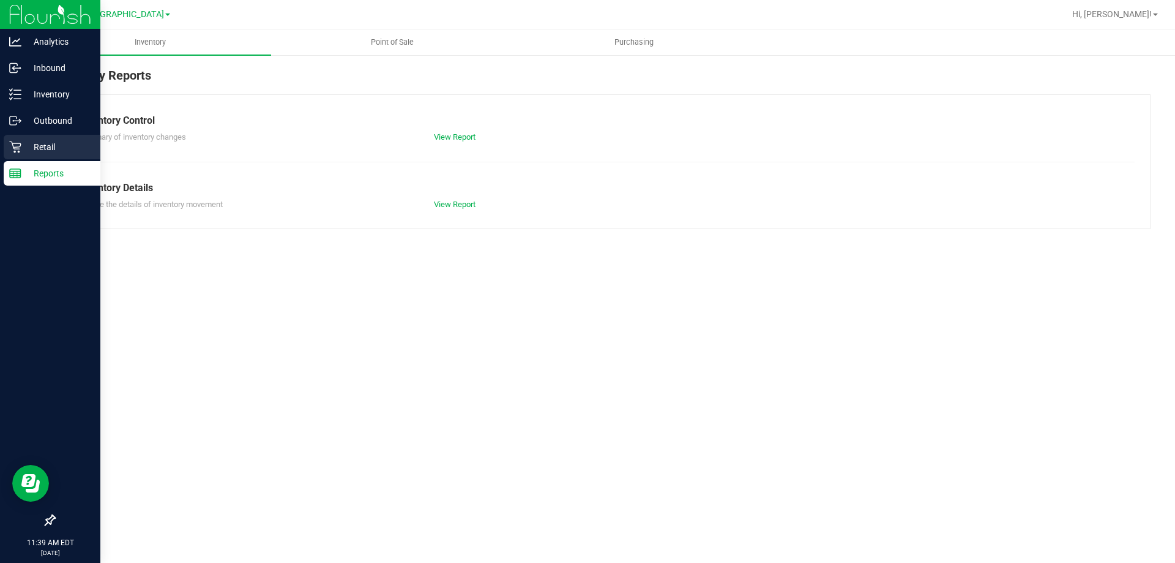
click at [19, 145] on icon at bounding box center [15, 147] width 12 height 12
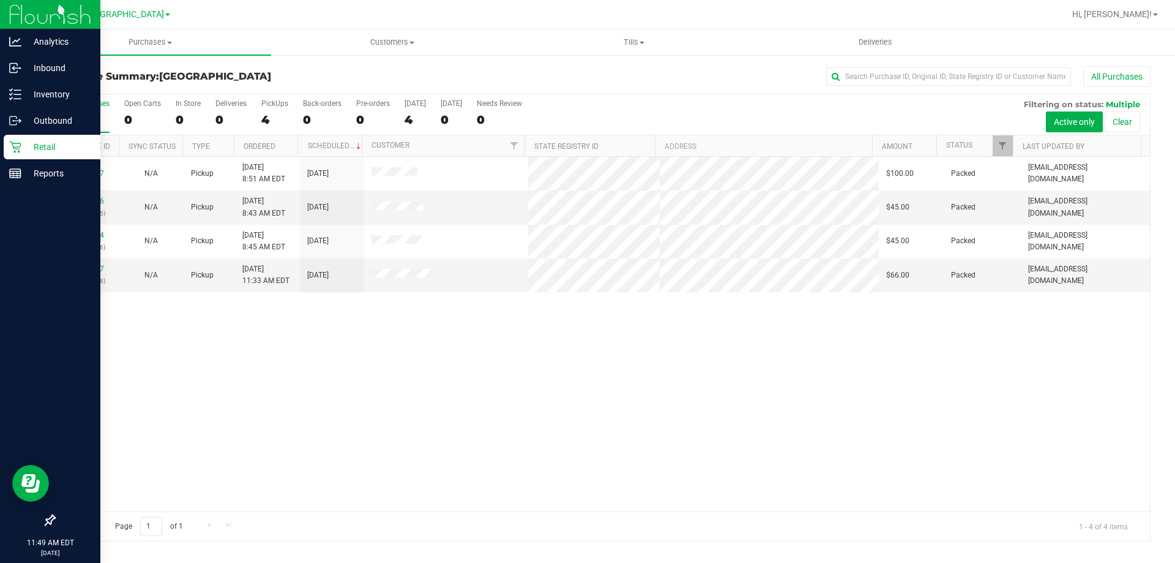
click at [23, 148] on p "Retail" at bounding box center [57, 147] width 73 height 15
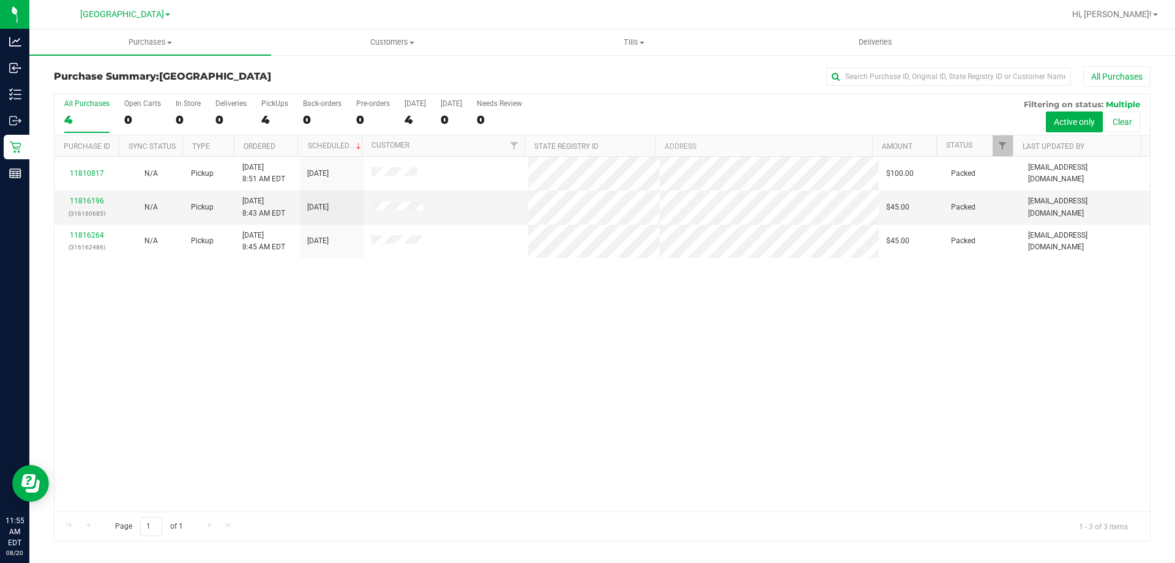
click at [565, 302] on div "11810817 N/A Pickup [DATE] 8:51 AM EDT 8/20/2025 $100.00 Packed [EMAIL_ADDRESS]…" at bounding box center [602, 334] width 1096 height 354
